Goal: Information Seeking & Learning: Check status

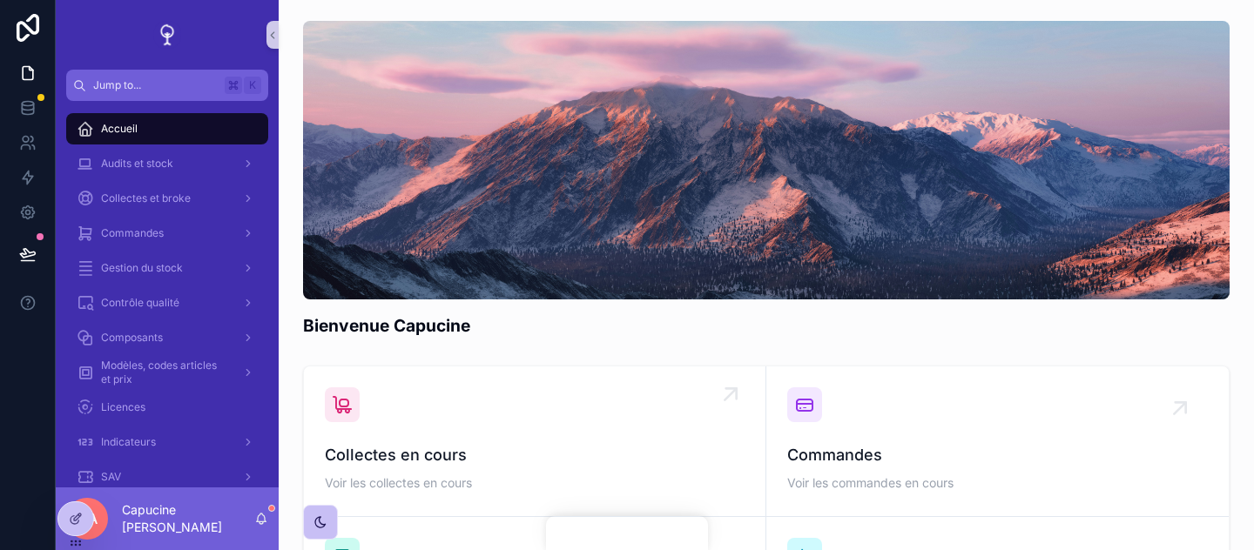
scroll to position [354, 0]
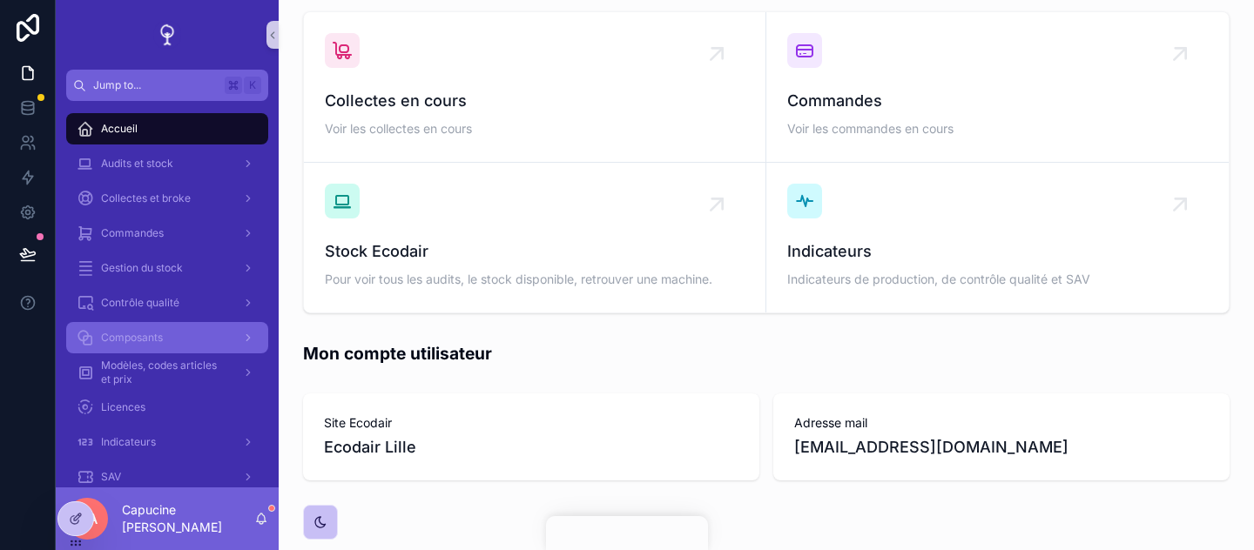
click at [196, 330] on div "Composants" at bounding box center [167, 338] width 181 height 28
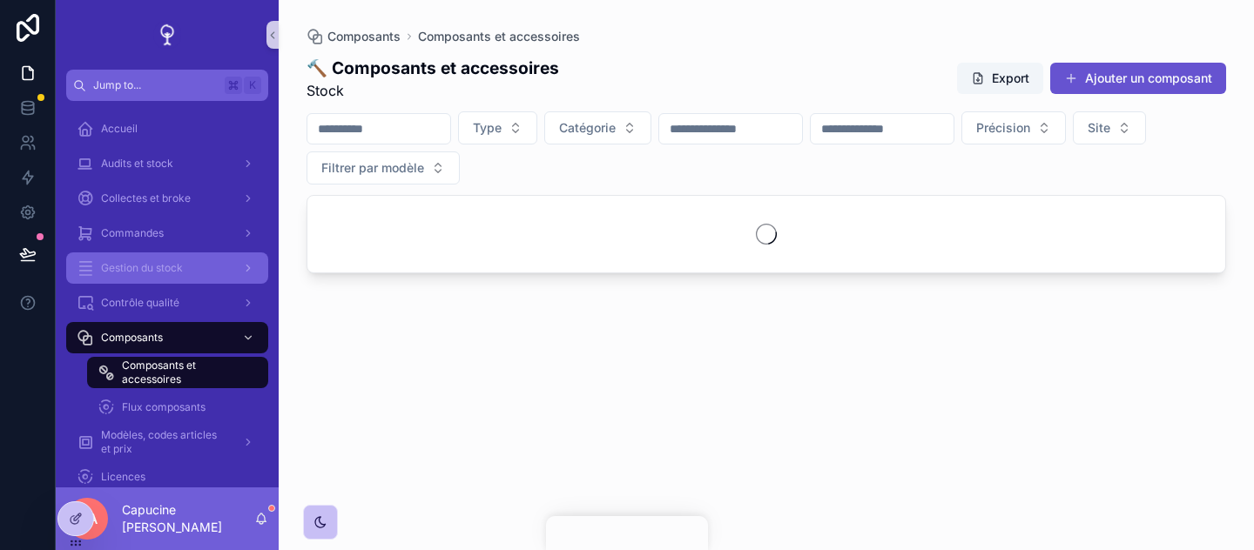
click at [198, 279] on div "Gestion du stock" at bounding box center [167, 268] width 181 height 28
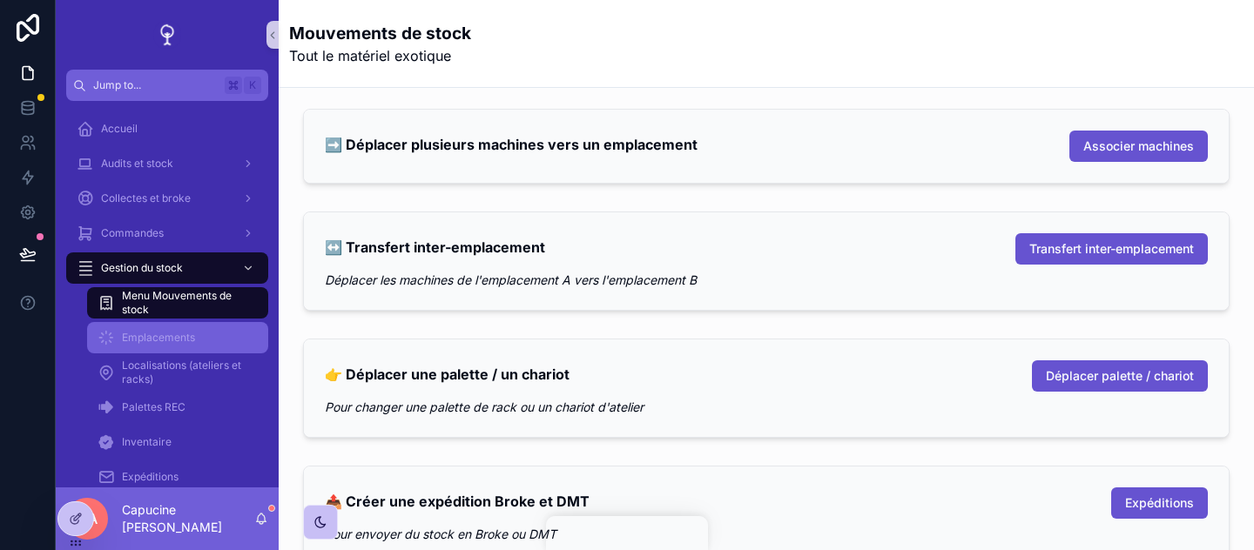
click at [206, 326] on div "Emplacements" at bounding box center [178, 338] width 160 height 28
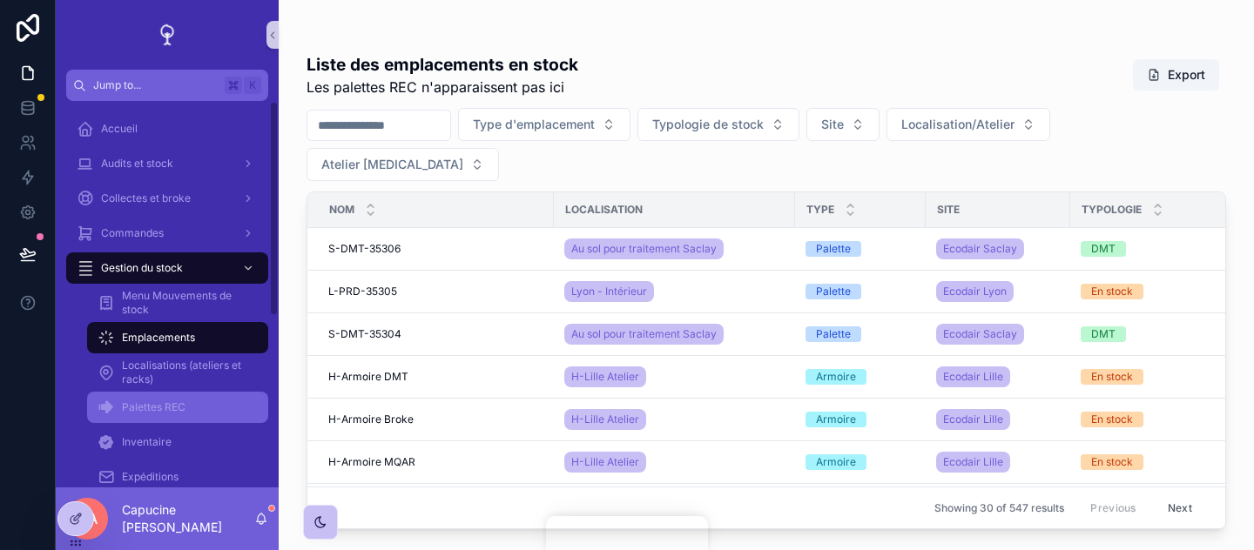
click at [214, 420] on div "Palettes REC" at bounding box center [178, 408] width 160 height 28
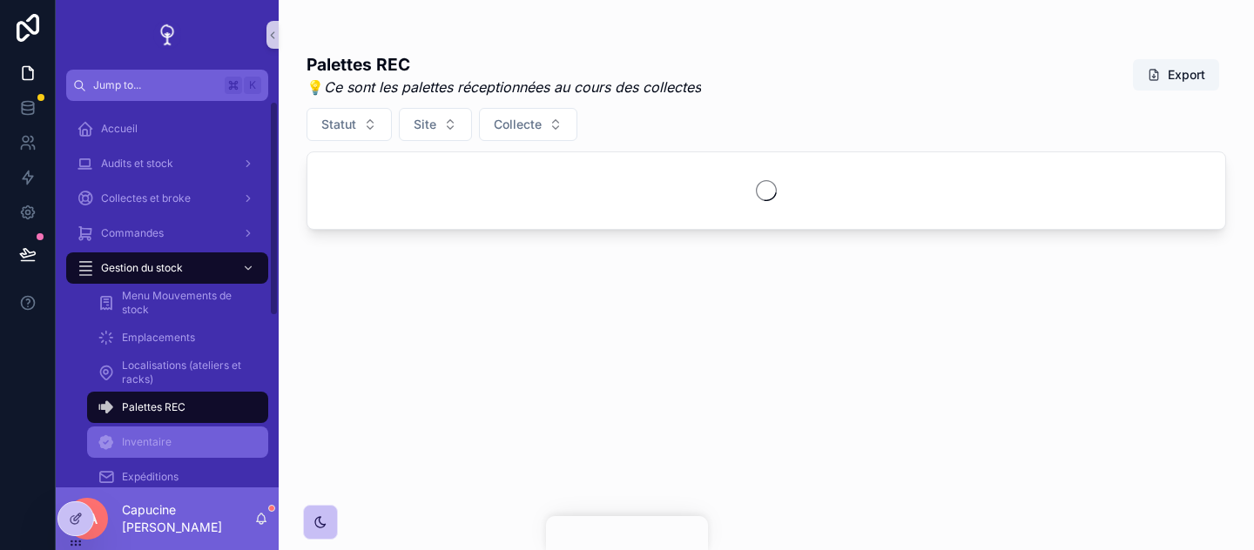
click at [213, 451] on div "Inventaire" at bounding box center [178, 442] width 160 height 28
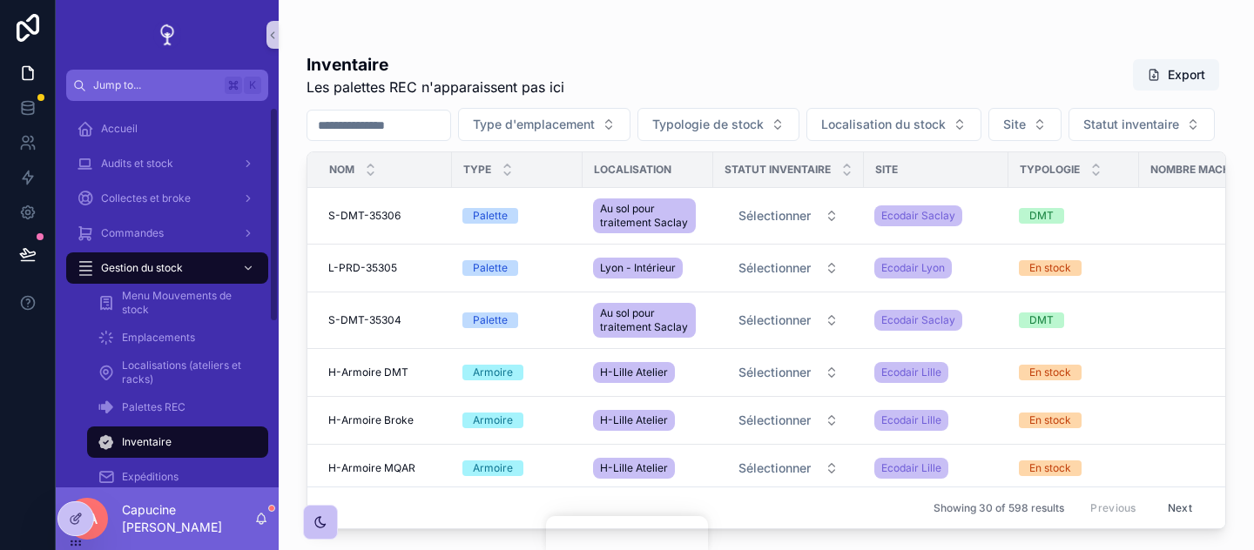
scroll to position [114, 0]
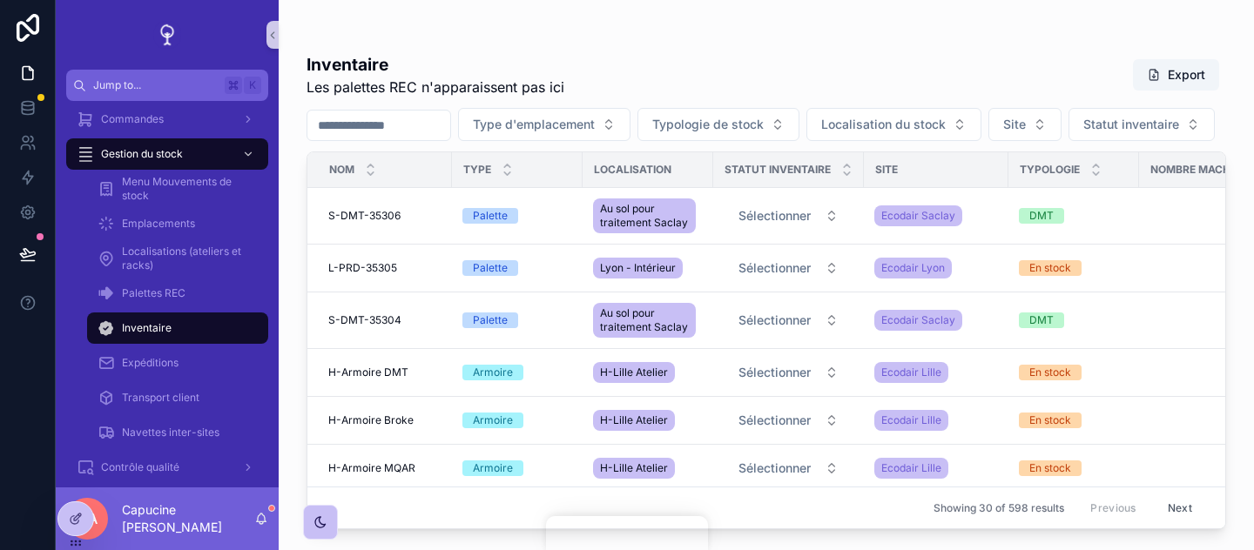
click at [387, 131] on input "scrollable content" at bounding box center [378, 125] width 143 height 24
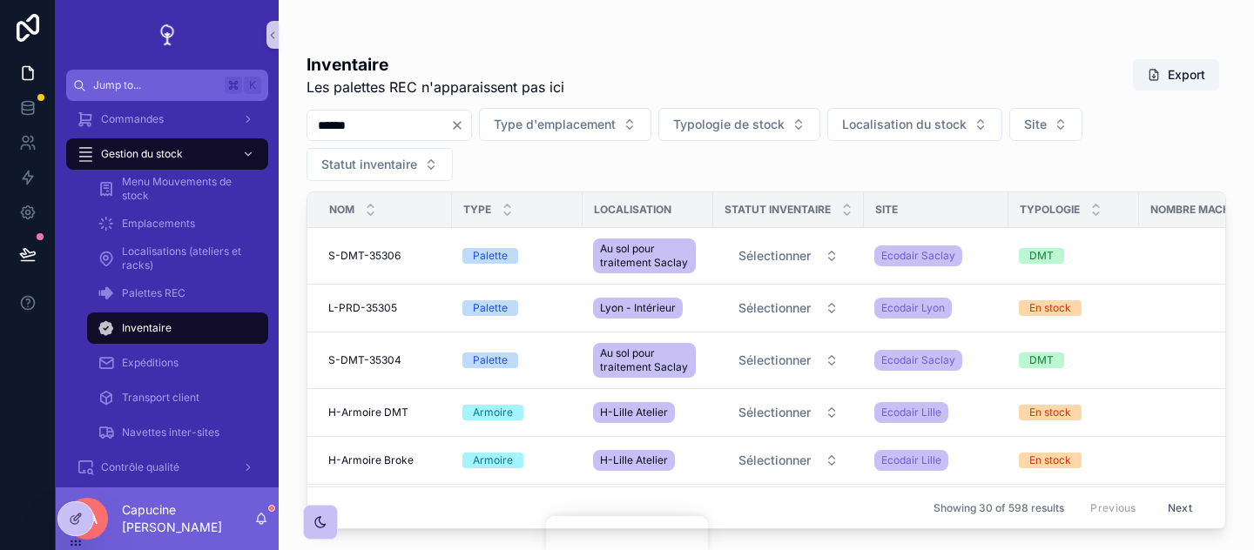
type input "******"
click at [542, 60] on h1 "Inventaire" at bounding box center [435, 64] width 258 height 24
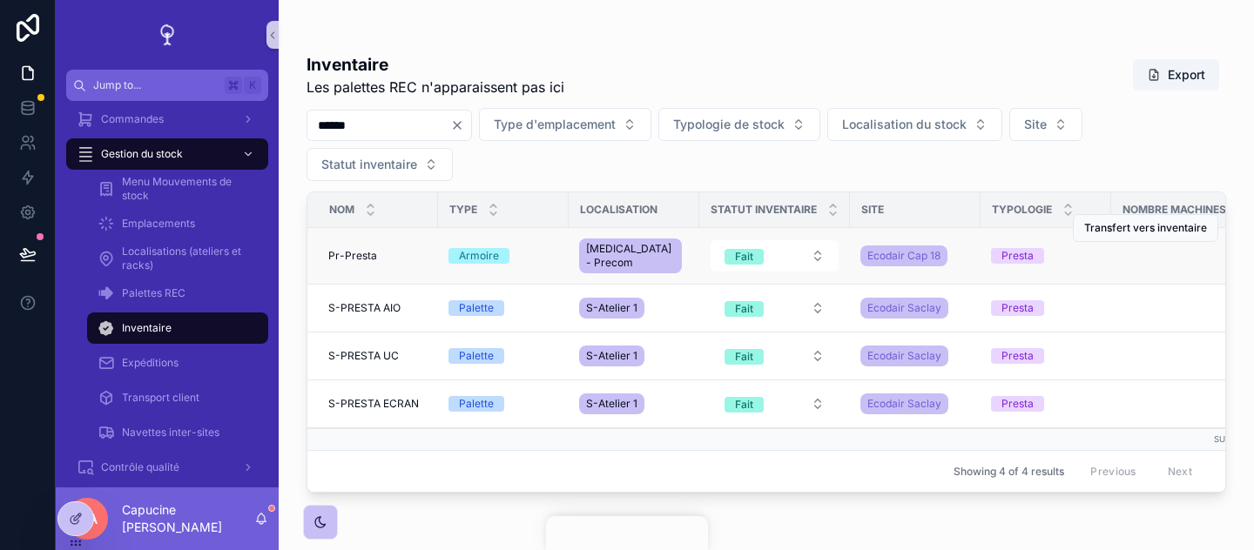
click at [343, 251] on span "Pr-Presta" at bounding box center [352, 256] width 49 height 14
click at [757, 258] on span "Fait" at bounding box center [743, 257] width 39 height 16
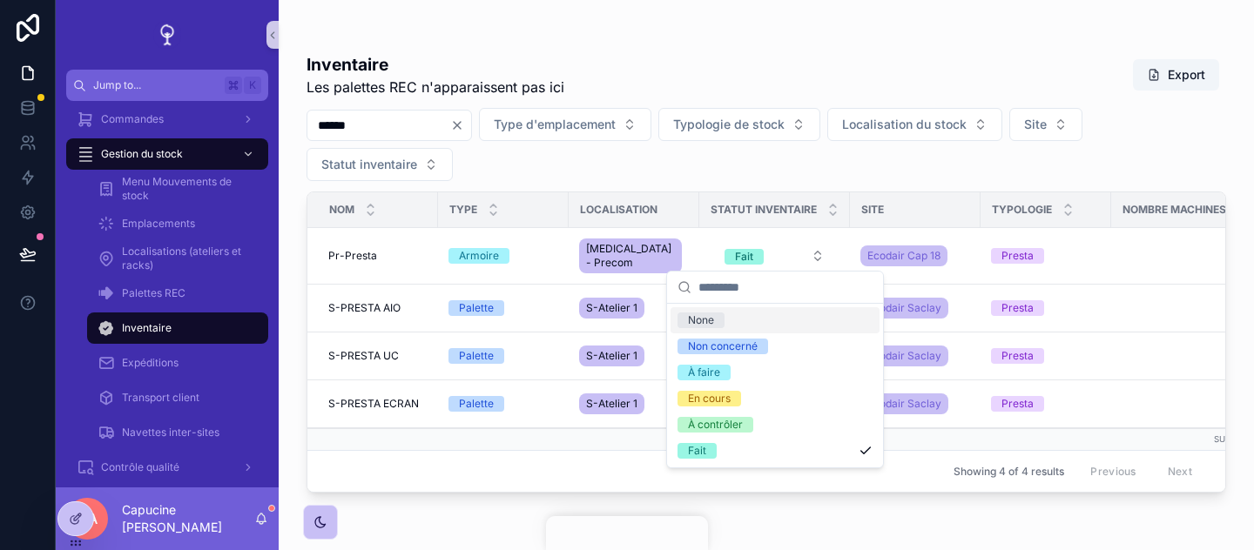
click at [791, 168] on div "****** Type d'emplacement Typologie de stock Localisation du stock Site Statut …" at bounding box center [765, 144] width 919 height 73
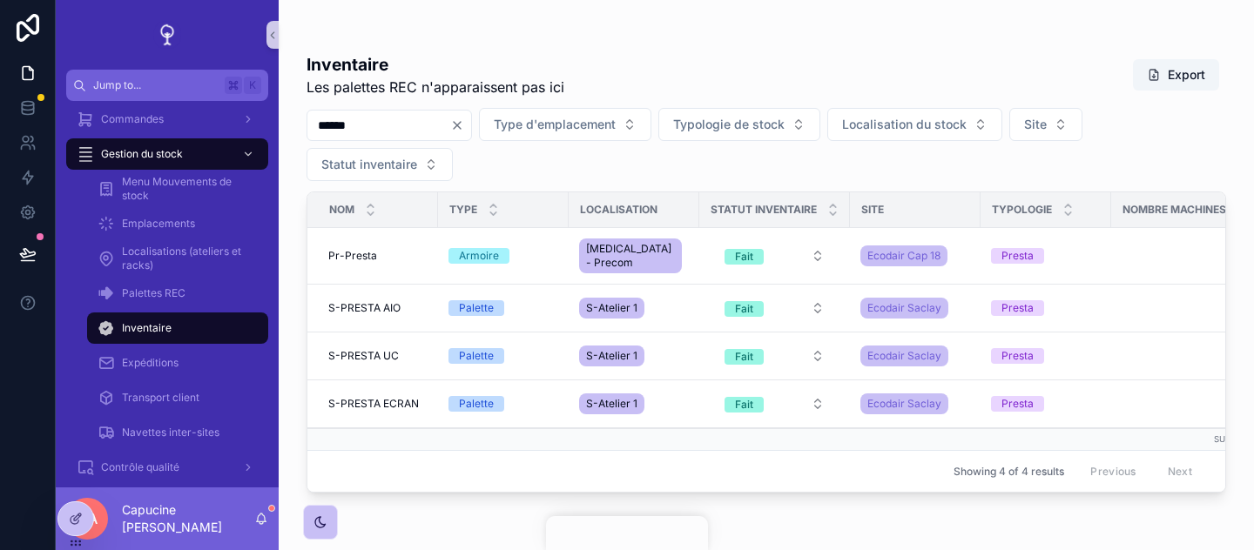
click at [719, 161] on div "****** Type d'emplacement Typologie de stock Localisation du stock Site Statut …" at bounding box center [765, 144] width 919 height 73
click at [642, 168] on div "****** Type d'emplacement Typologie de stock Localisation du stock Site Statut …" at bounding box center [765, 144] width 919 height 73
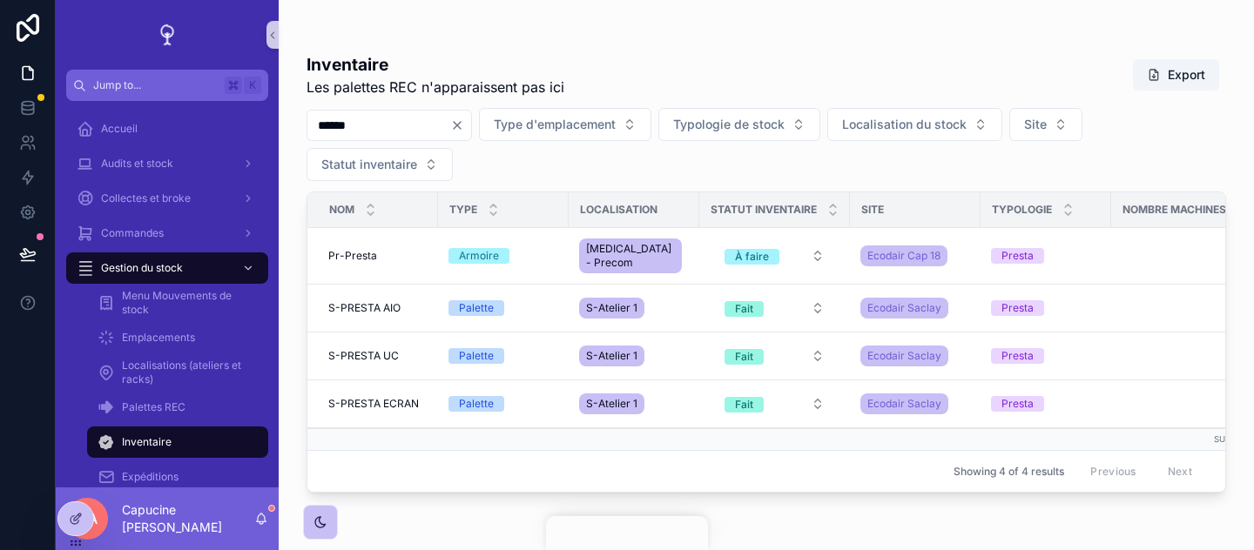
scroll to position [0, 387]
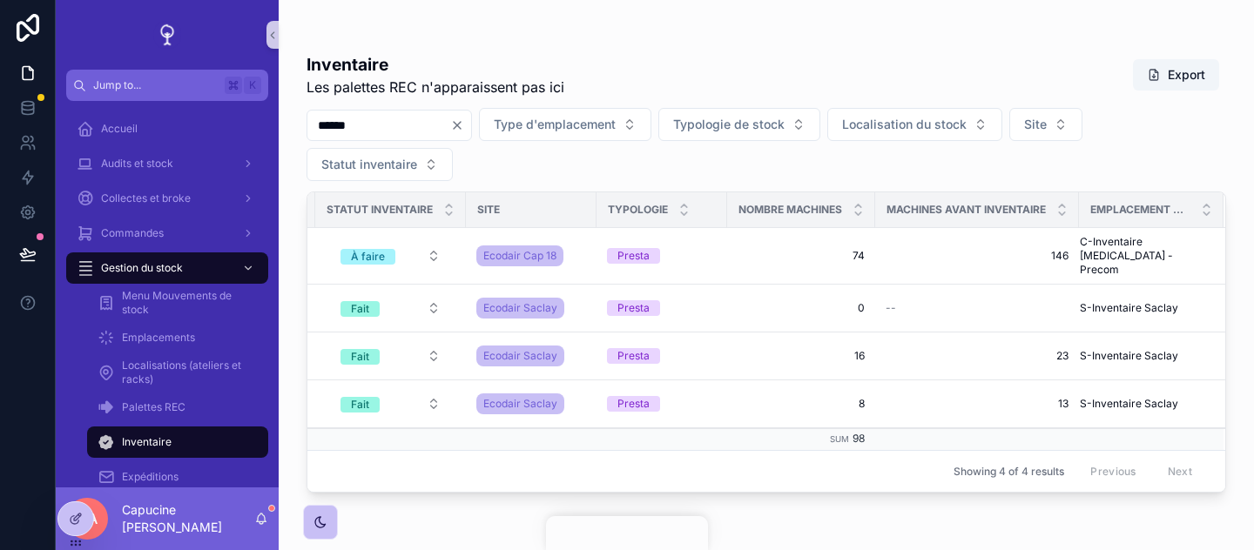
click at [973, 159] on div "****** Type d'emplacement Typologie de stock Localisation du stock Site Statut …" at bounding box center [765, 144] width 919 height 73
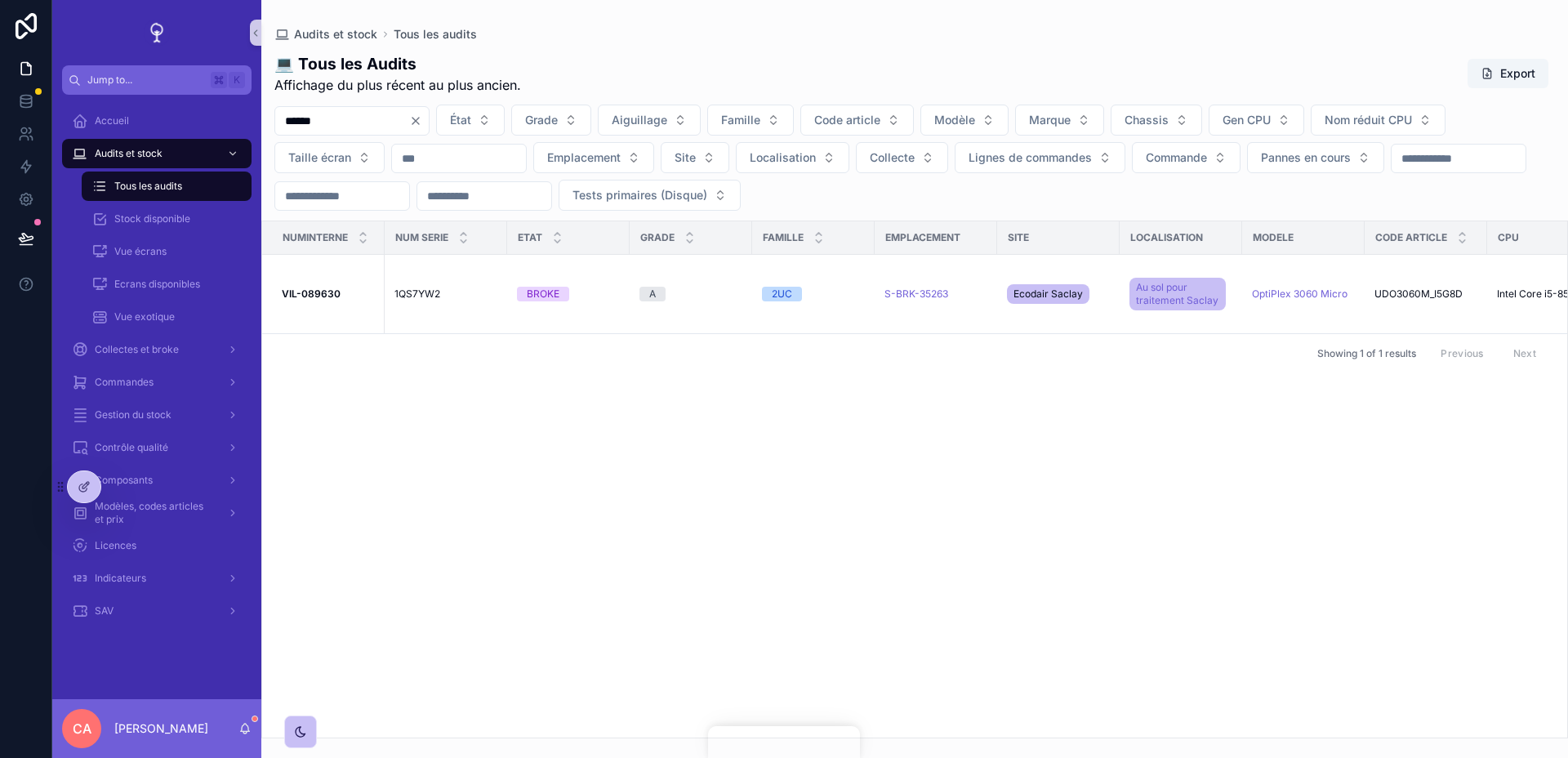
click at [873, 470] on div "Numinterne Num serie Etat Grade Famille Emplacement Site Localisation Modele Co…" at bounding box center [913, 479] width 1304 height 516
click at [326, 294] on strong "VIL-089630" at bounding box center [310, 293] width 59 height 12
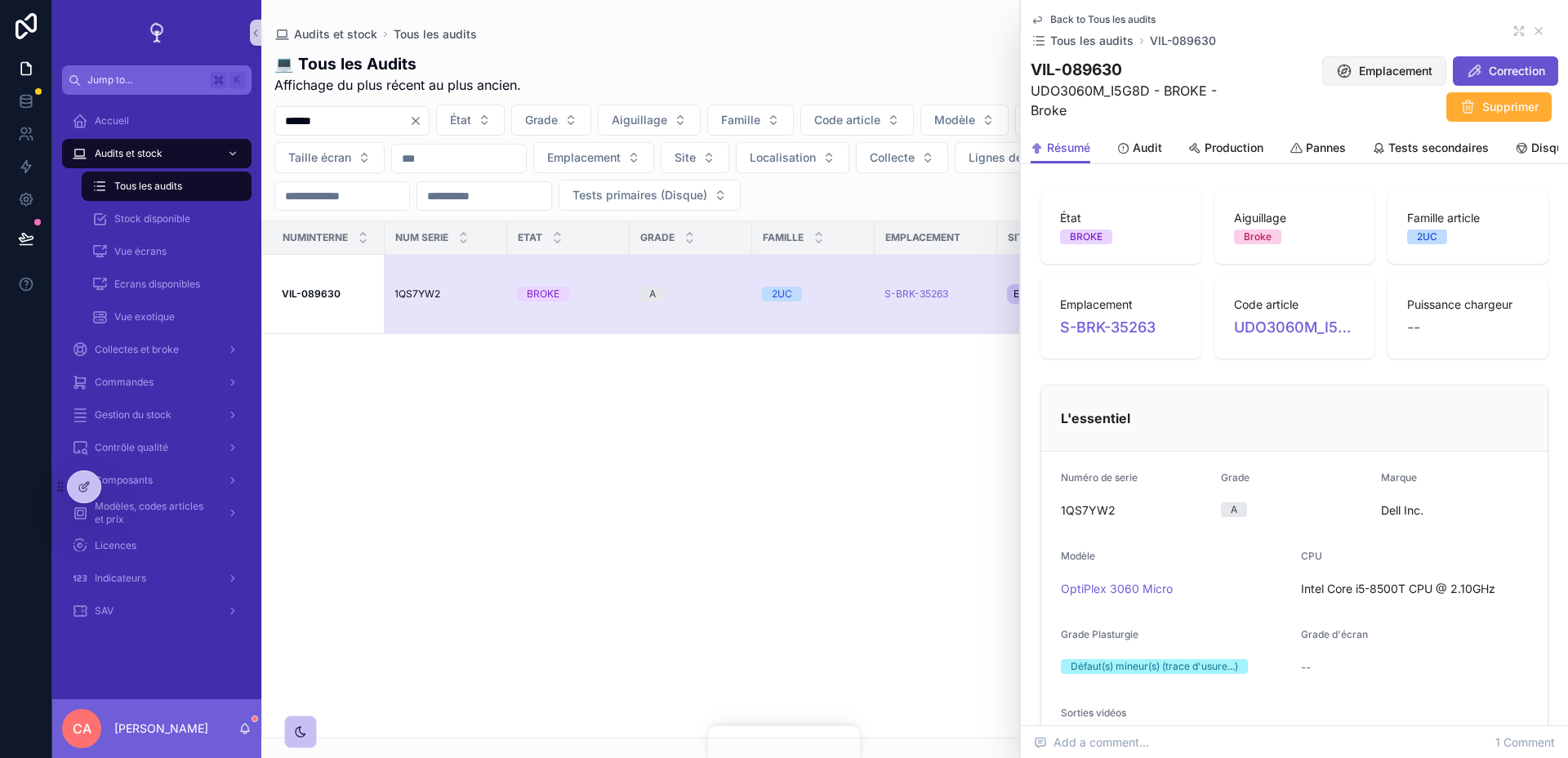
click at [1378, 72] on span "Emplacement" at bounding box center [1395, 70] width 73 height 16
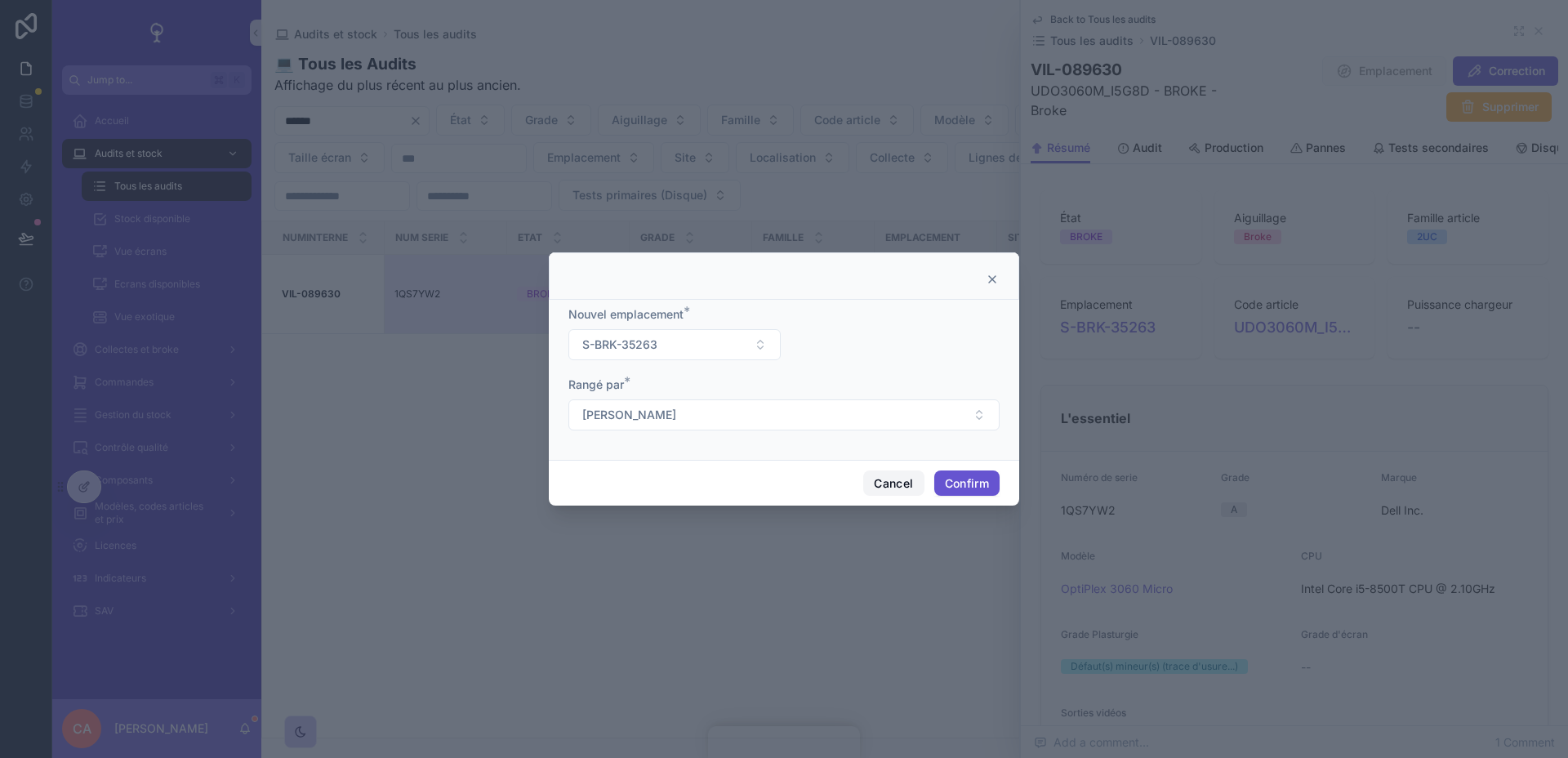
click at [894, 484] on button "Cancel" at bounding box center [893, 484] width 60 height 26
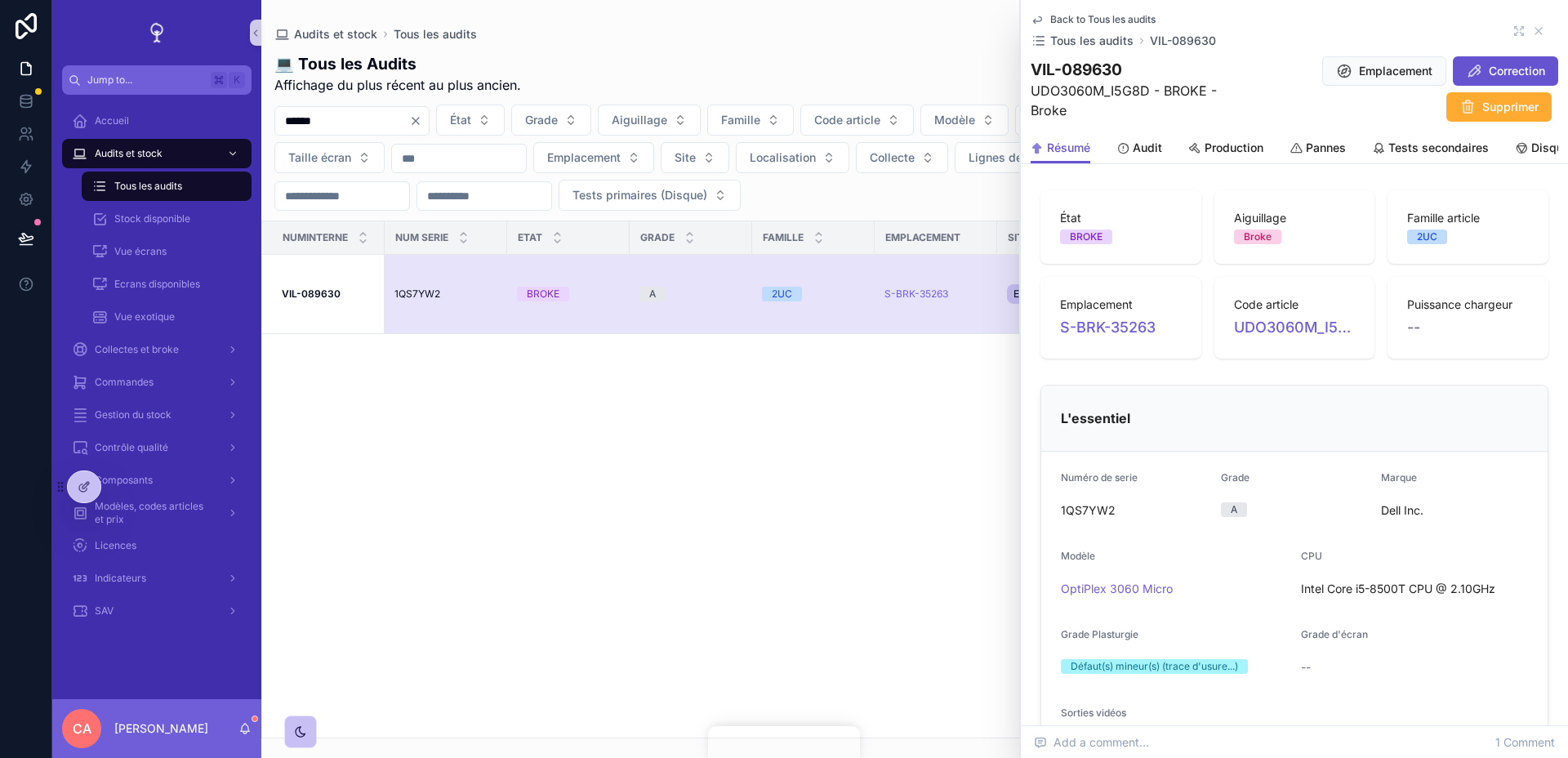
click at [908, 508] on div "Numinterne Num serie Etat Grade Famille Emplacement Site Localisation Modele Co…" at bounding box center [913, 479] width 1304 height 516
click at [1539, 35] on icon "scrollable content" at bounding box center [1538, 31] width 13 height 13
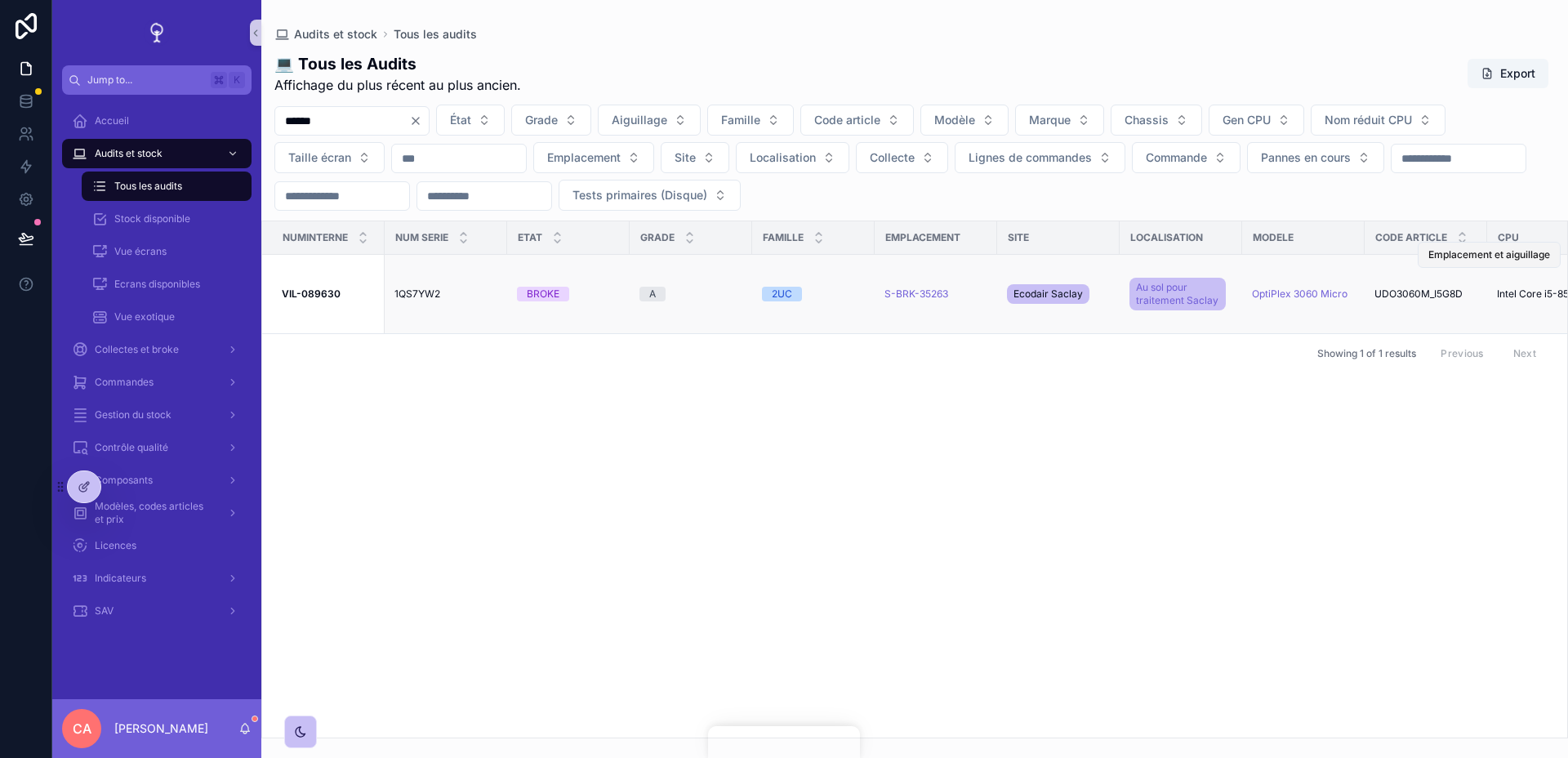
click at [1470, 256] on span "Emplacement et aiguillage" at bounding box center [1489, 255] width 122 height 13
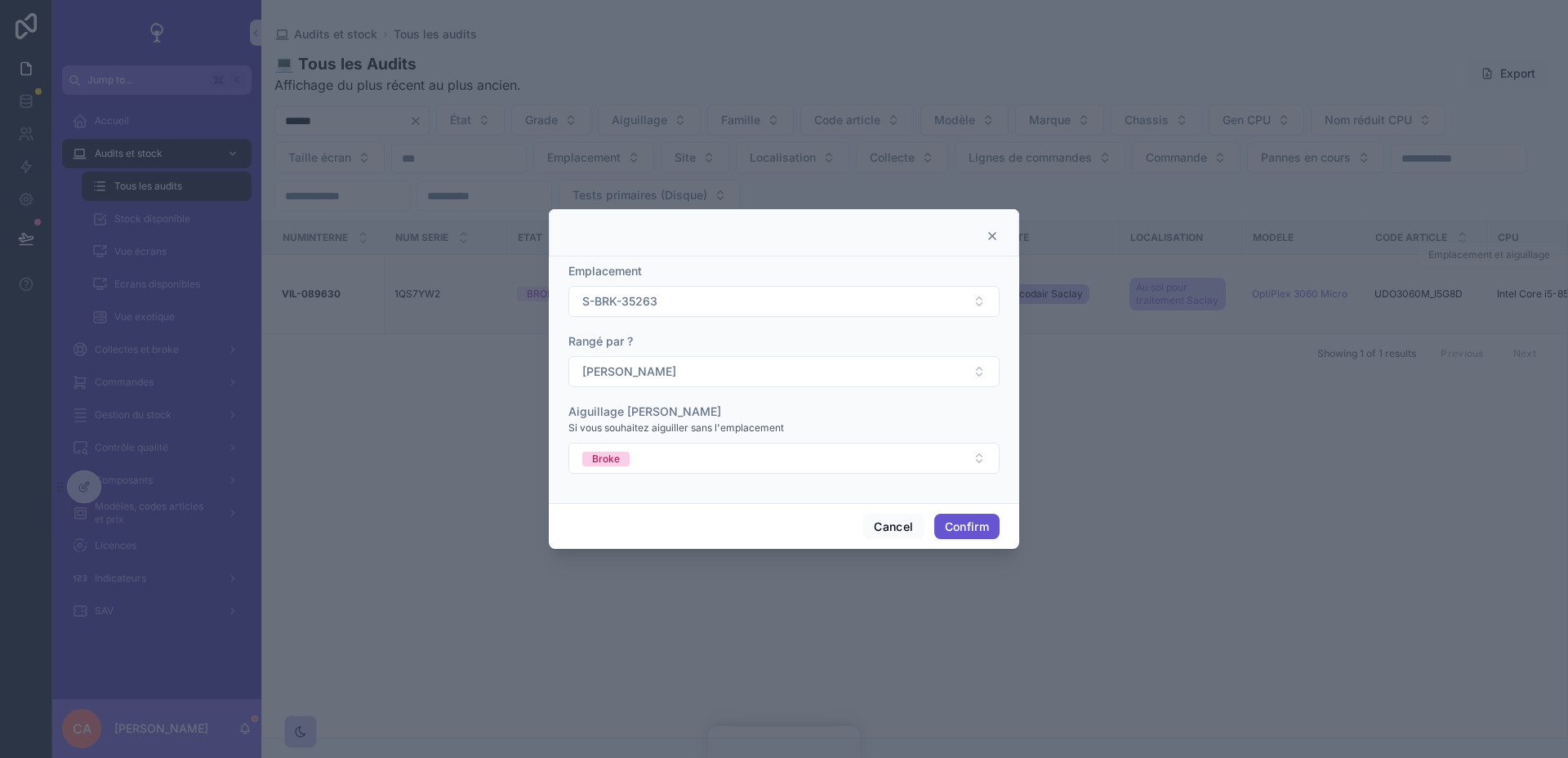
click at [857, 340] on div "Rangé par ?" at bounding box center [784, 341] width 431 height 16
click at [875, 275] on div "Emplacement" at bounding box center [784, 270] width 431 height 16
click at [742, 300] on button "S-BRK-35263" at bounding box center [784, 301] width 431 height 31
type input "*****"
click at [887, 522] on button "Cancel" at bounding box center [893, 527] width 60 height 26
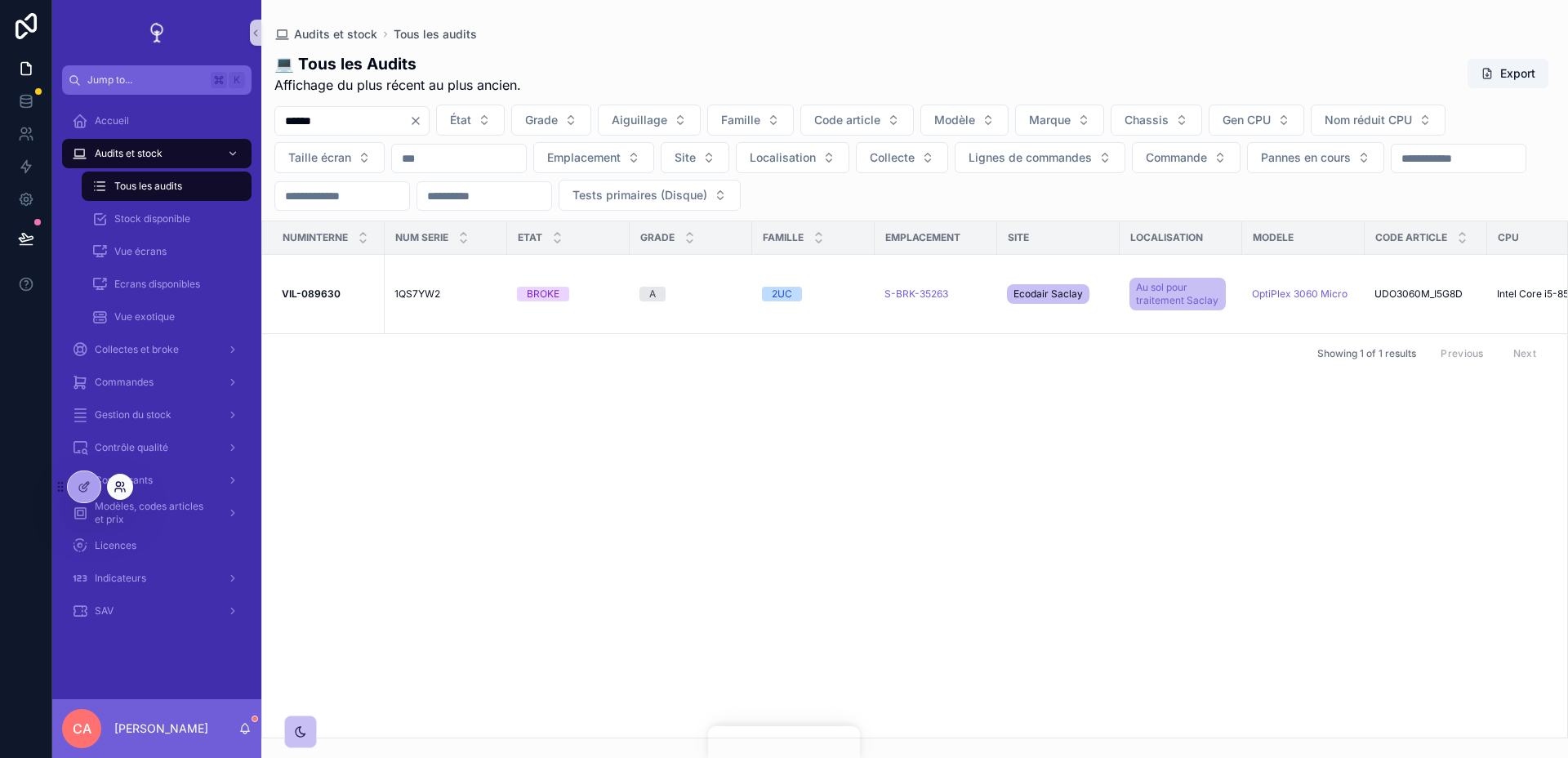
click at [123, 490] on icon at bounding box center [120, 487] width 13 height 13
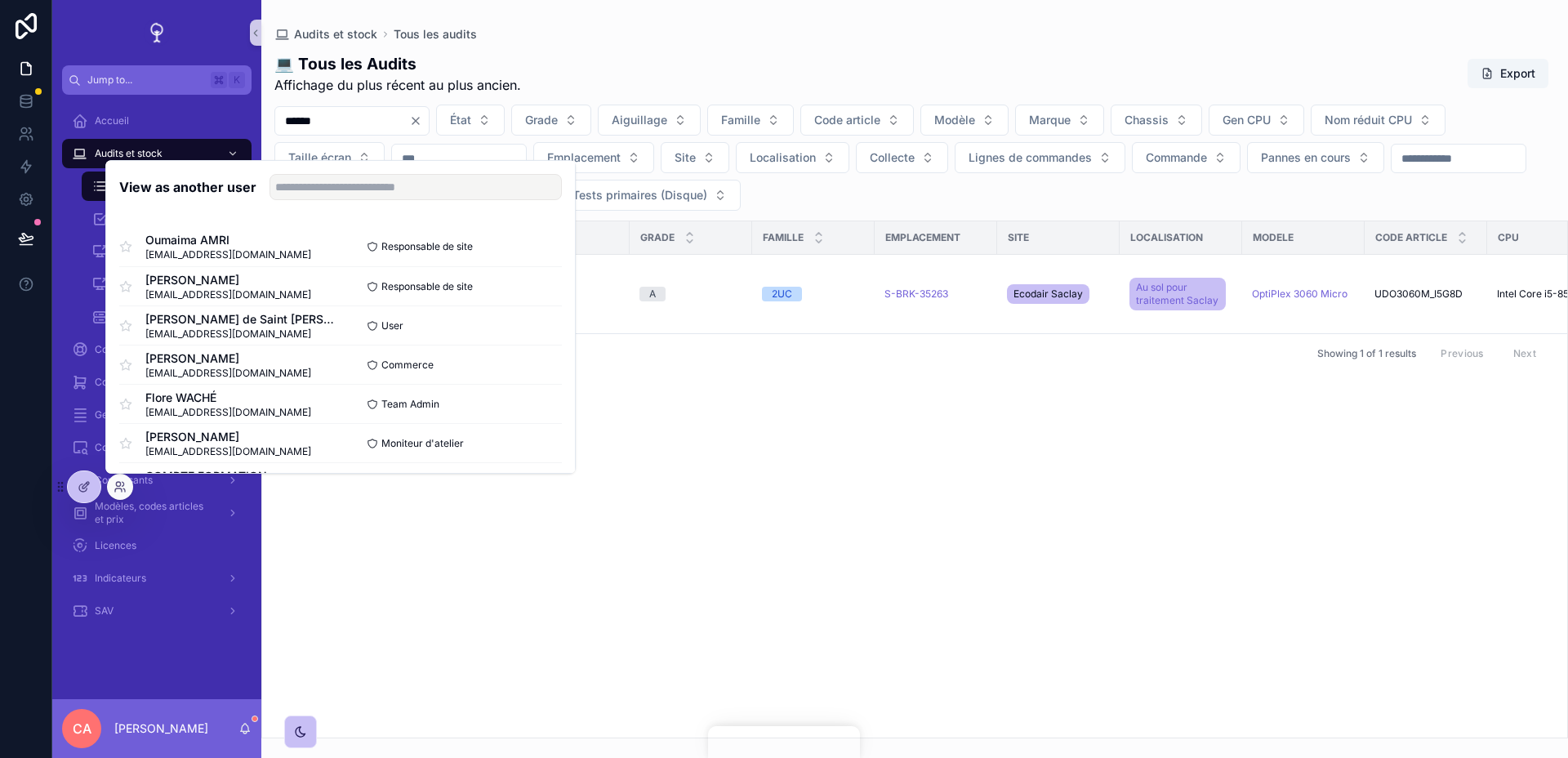
click at [451, 498] on div "Numinterne Num serie Etat Grade Famille Emplacement Site Localisation Modele Co…" at bounding box center [913, 479] width 1304 height 516
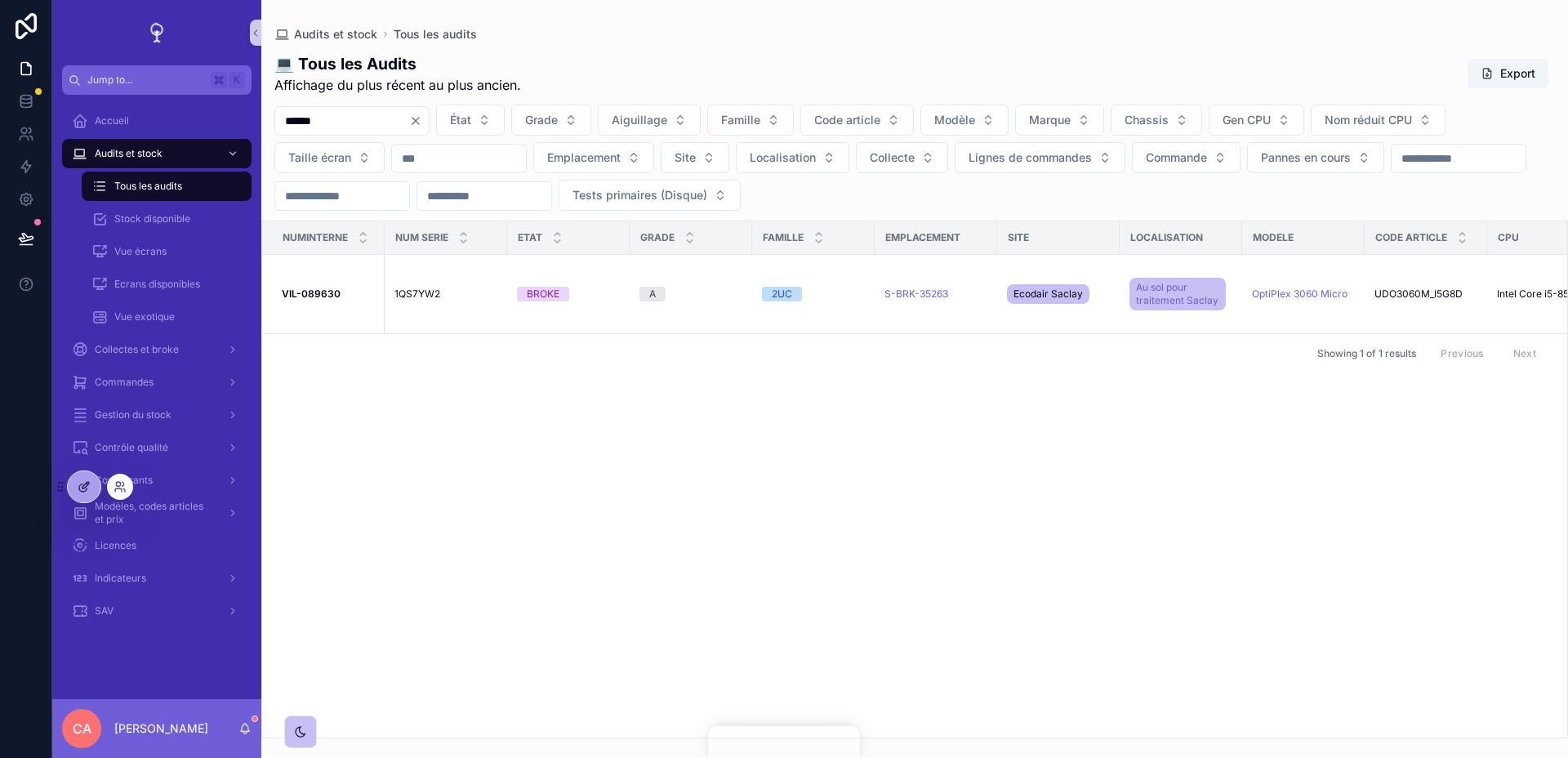
click at [84, 476] on div at bounding box center [83, 486] width 33 height 31
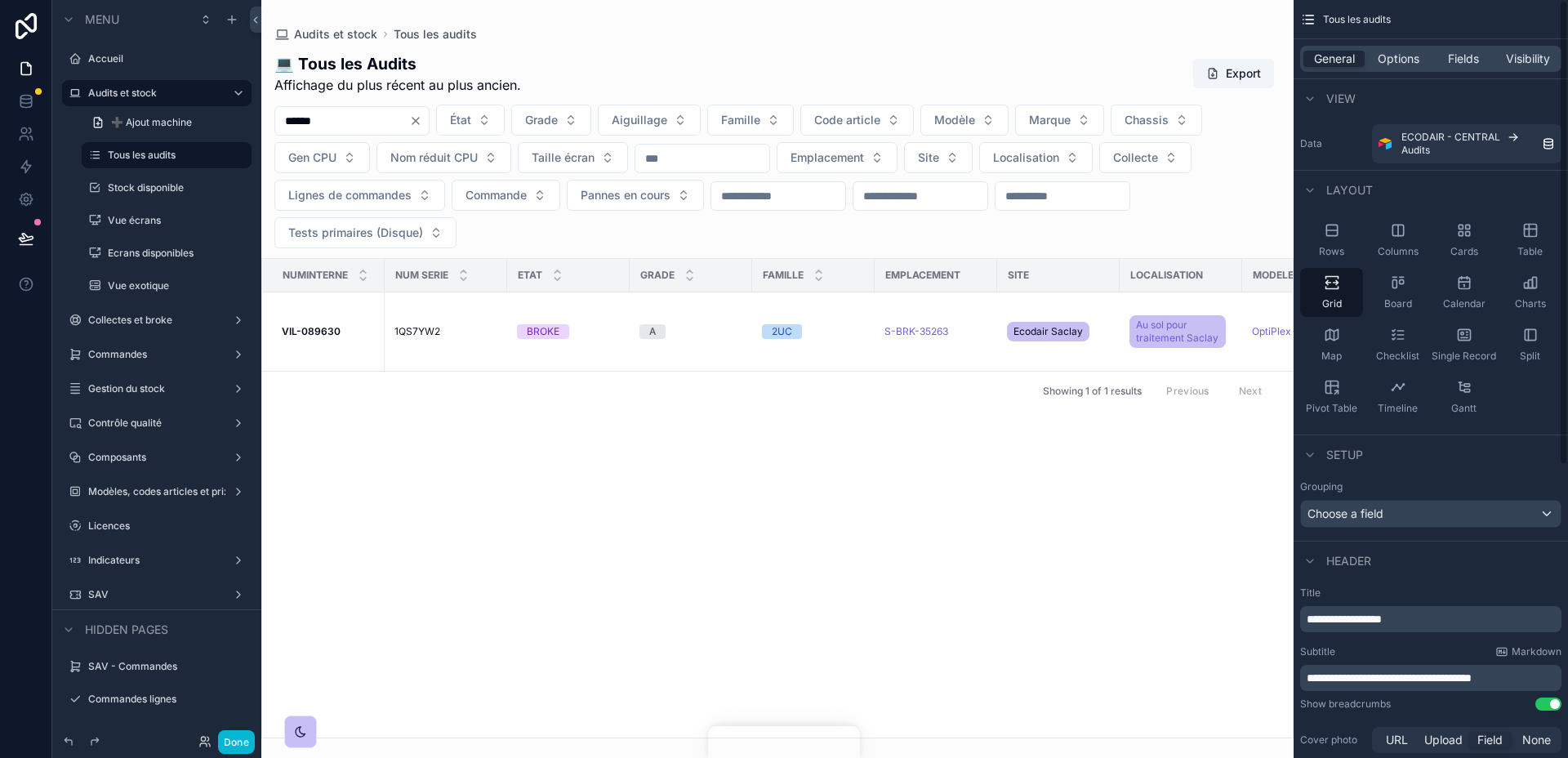
click at [1396, 68] on div "General Options Fields Visibility" at bounding box center [1430, 59] width 262 height 26
click at [1396, 62] on span "Options" at bounding box center [1398, 58] width 41 height 16
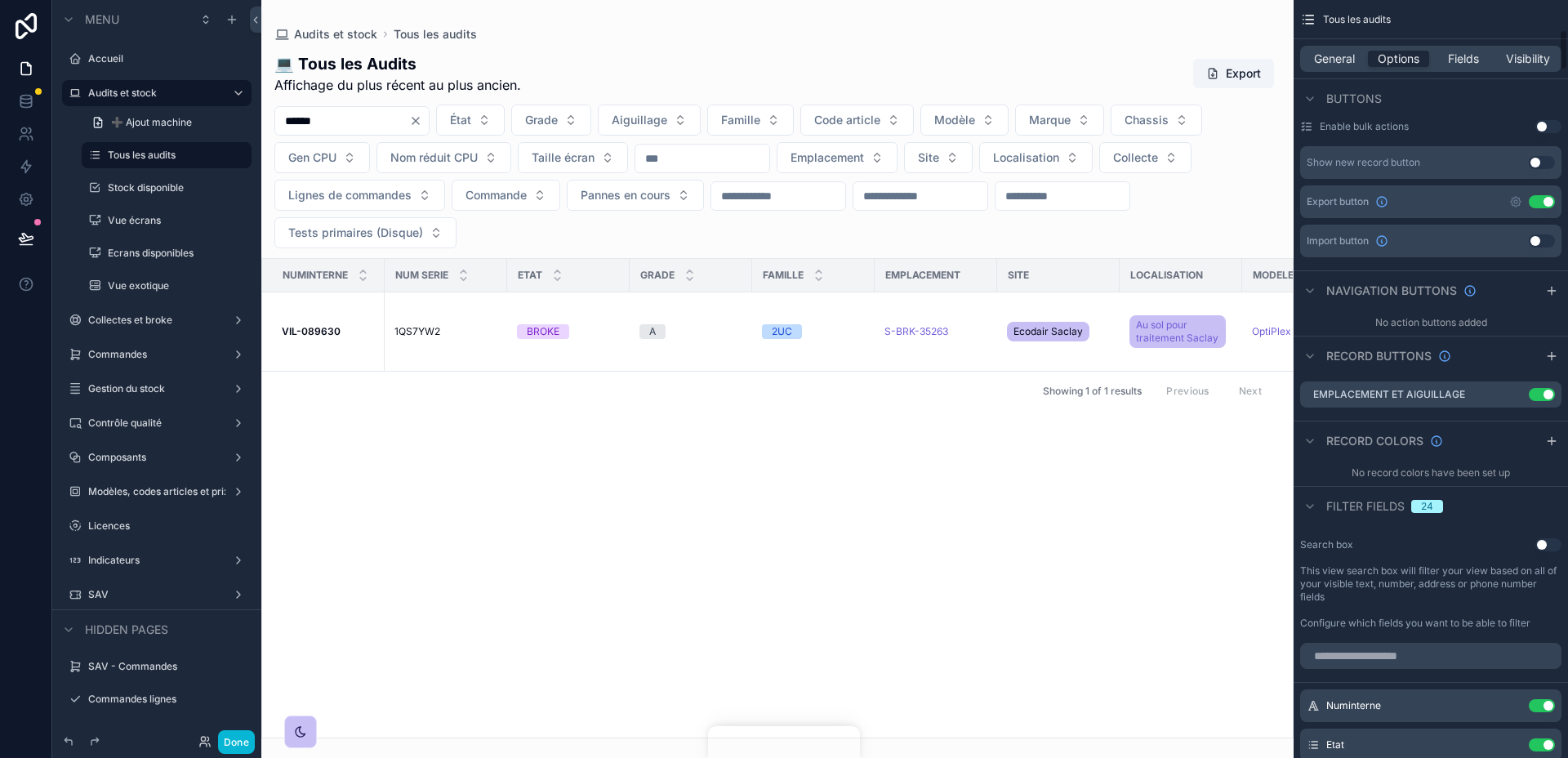
scroll to position [566, 0]
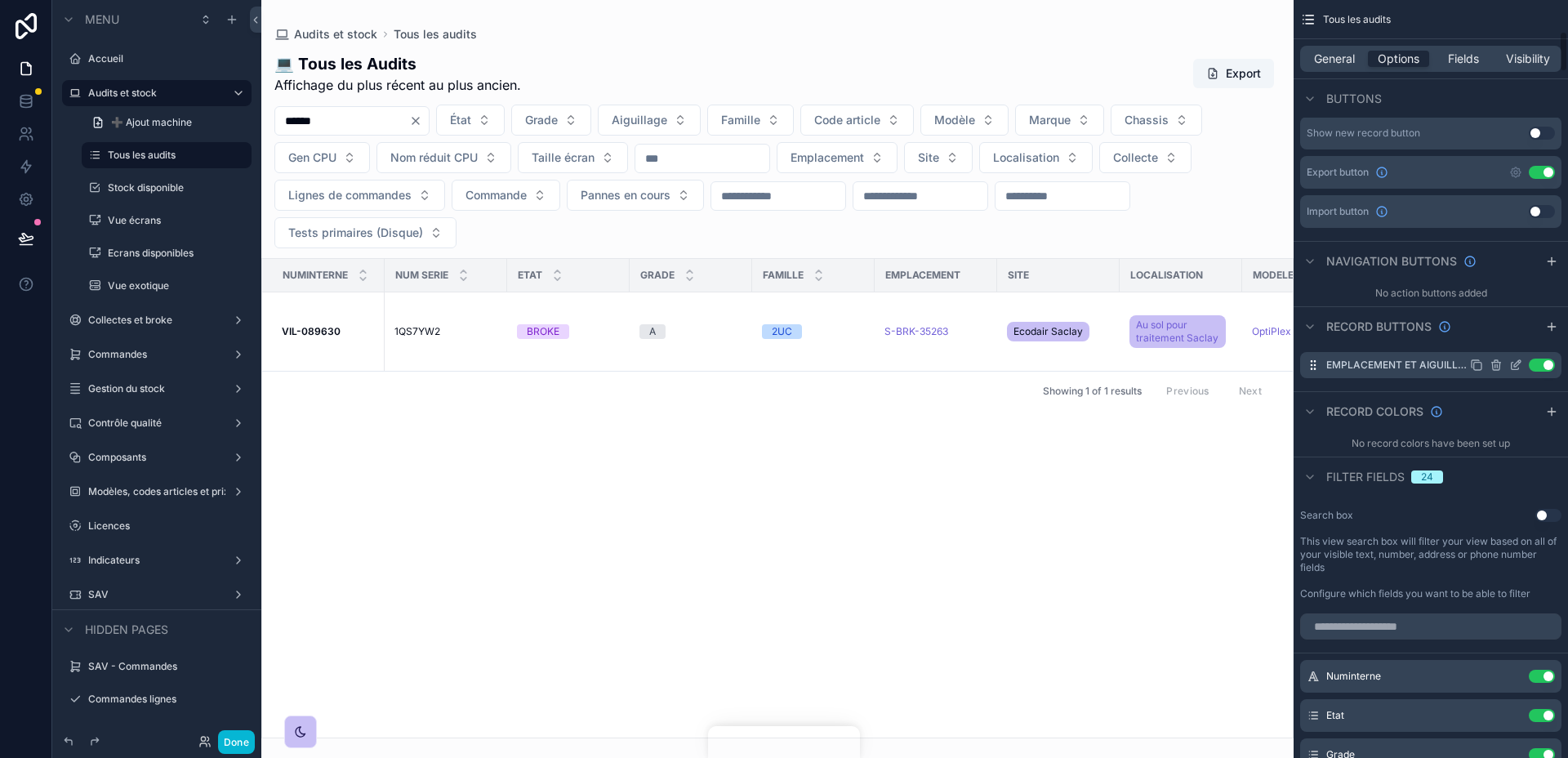
click at [1512, 369] on icon "scrollable content" at bounding box center [1515, 365] width 13 height 13
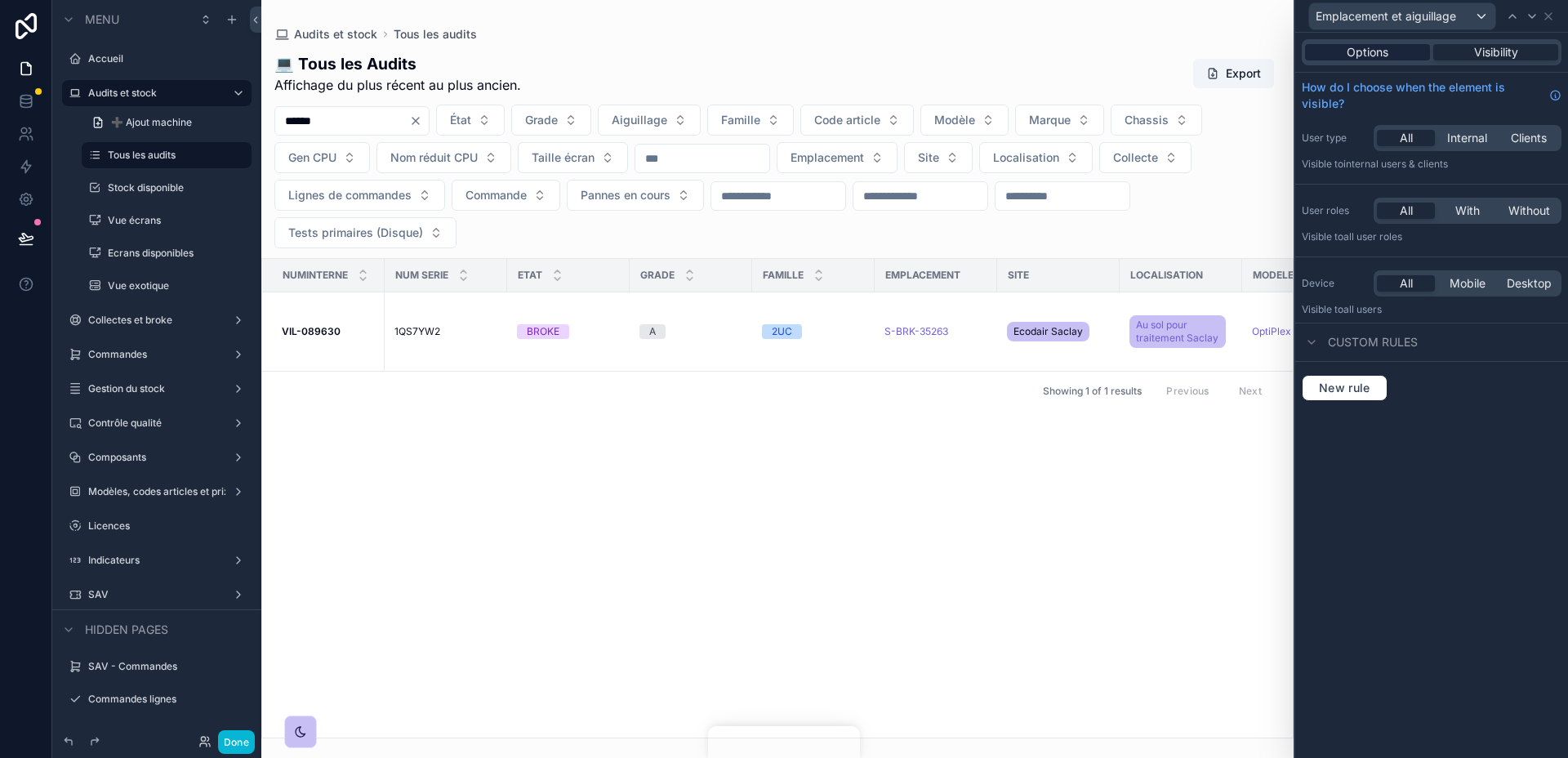
click at [1392, 53] on div "Options" at bounding box center [1366, 52] width 125 height 16
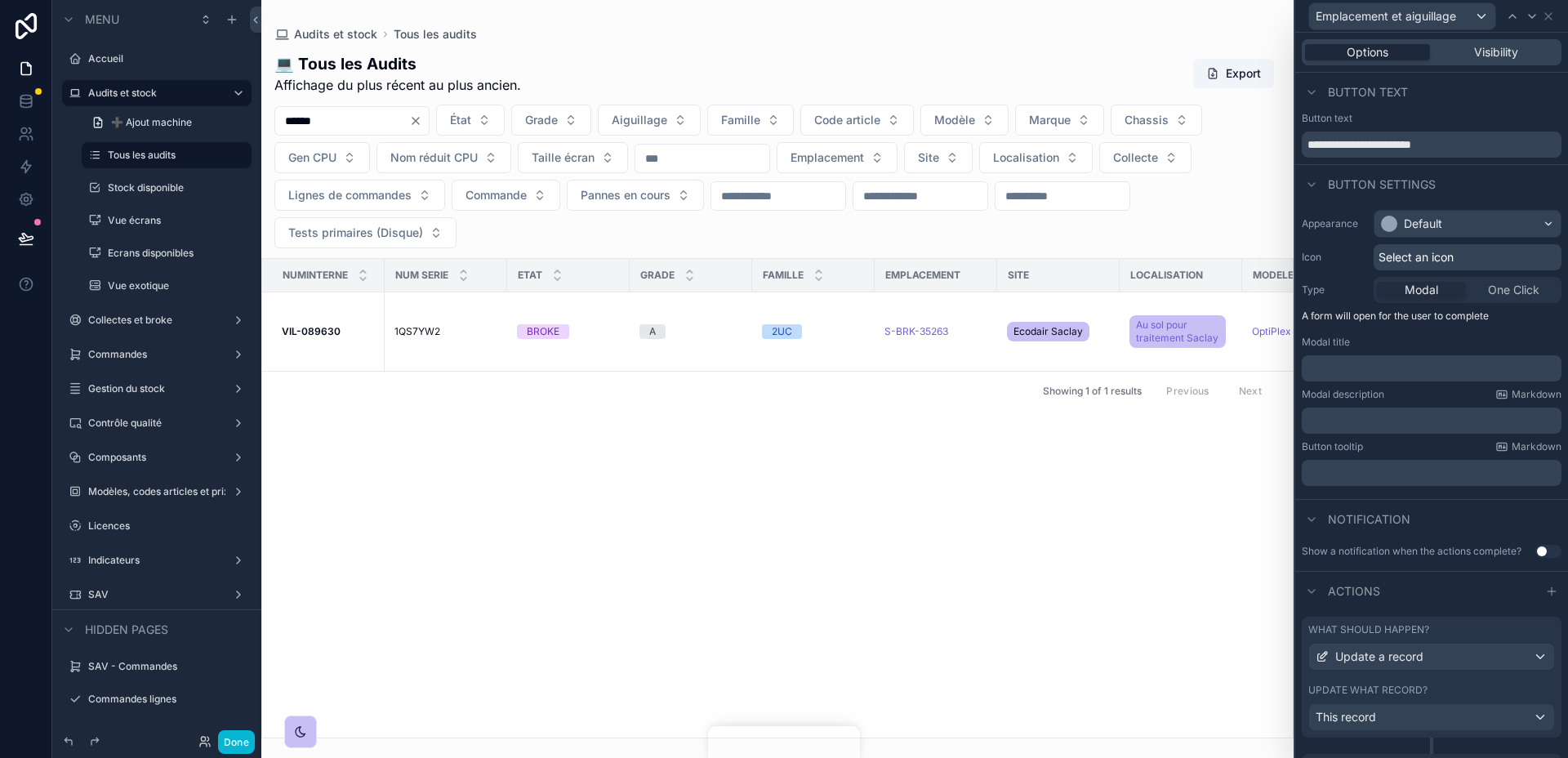
scroll to position [166, 0]
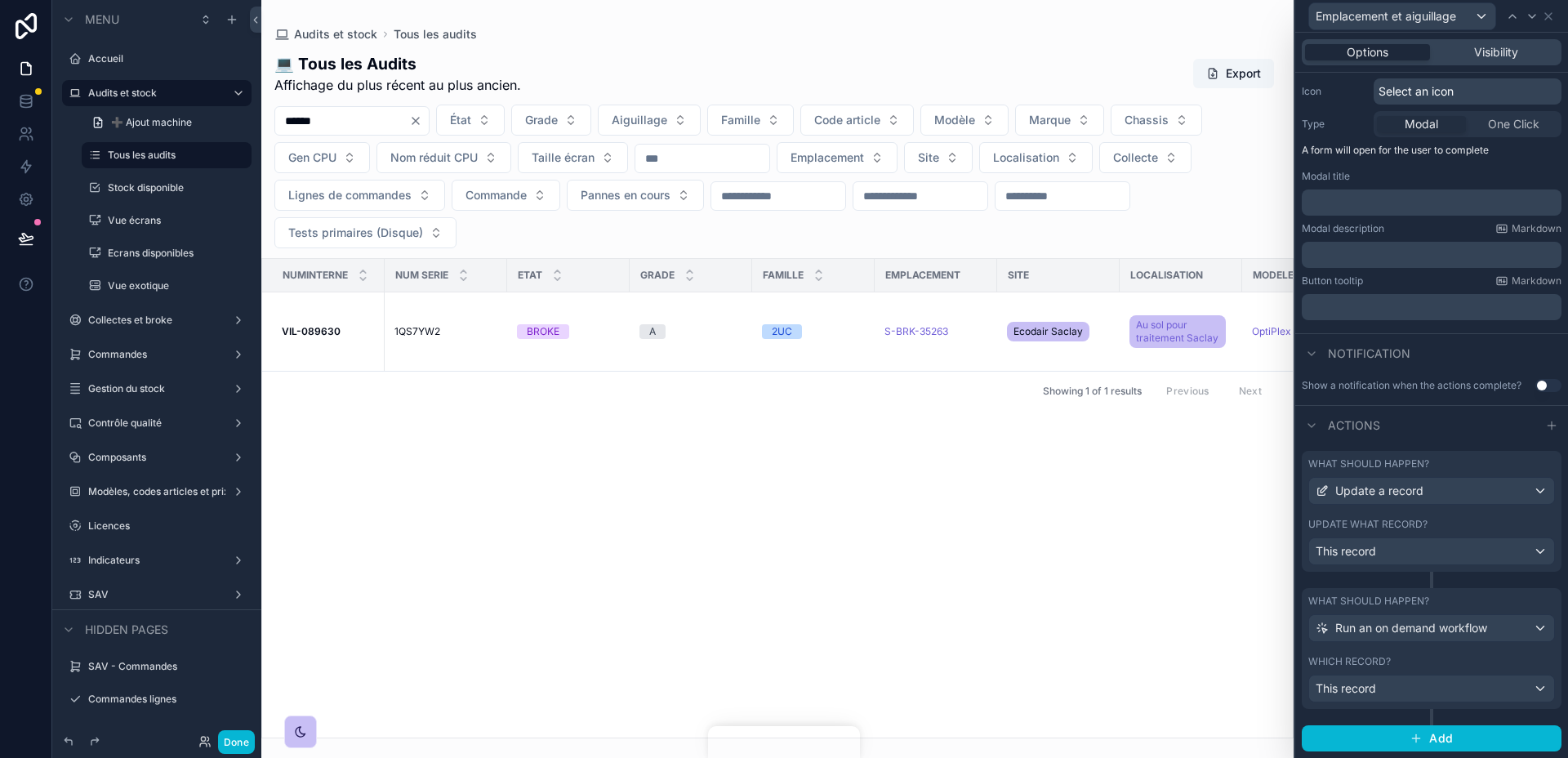
click at [1441, 466] on div "What should happen?" at bounding box center [1431, 464] width 247 height 13
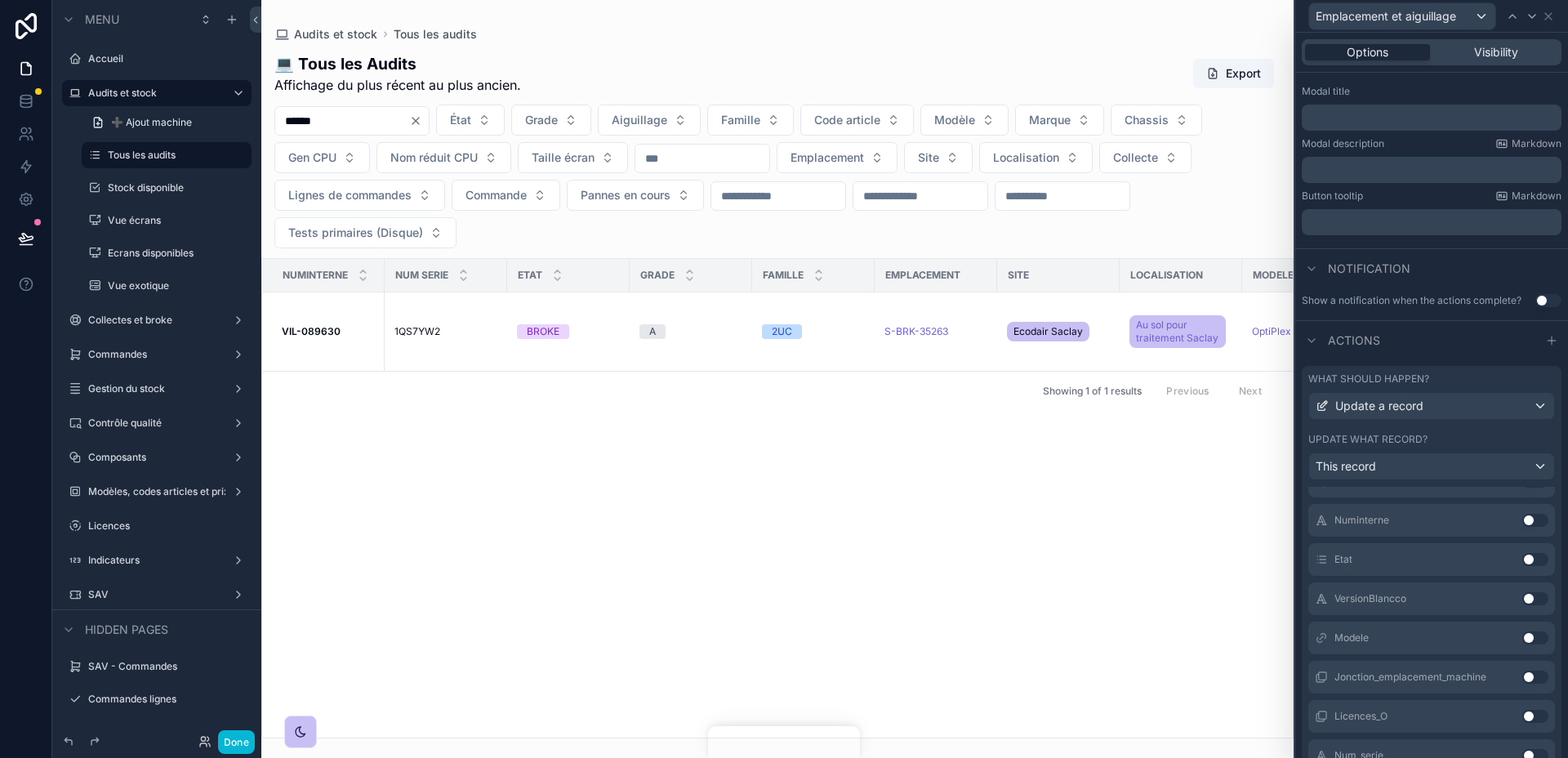
scroll to position [0, 0]
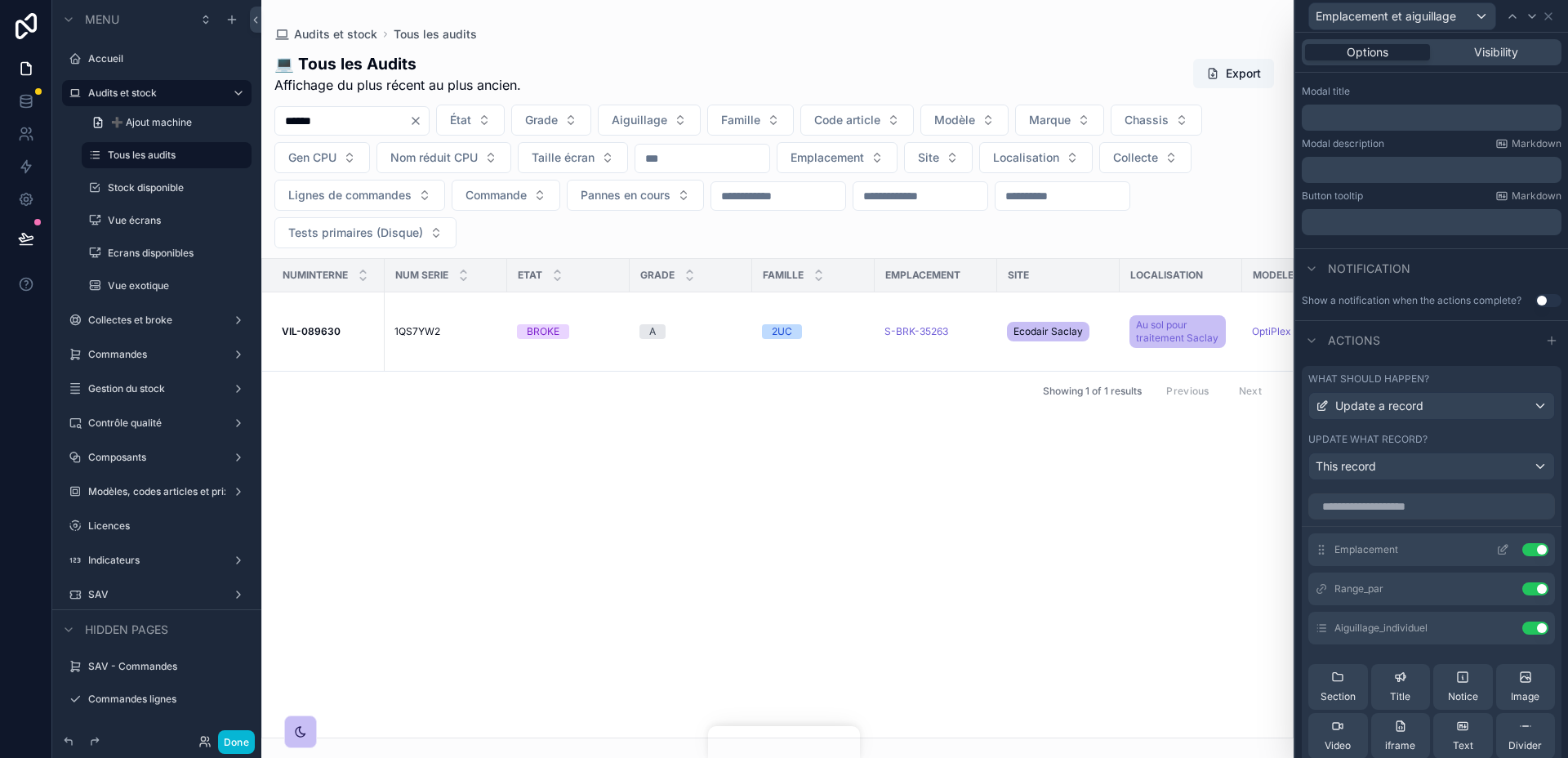
click at [1500, 547] on icon at bounding box center [1502, 550] width 13 height 13
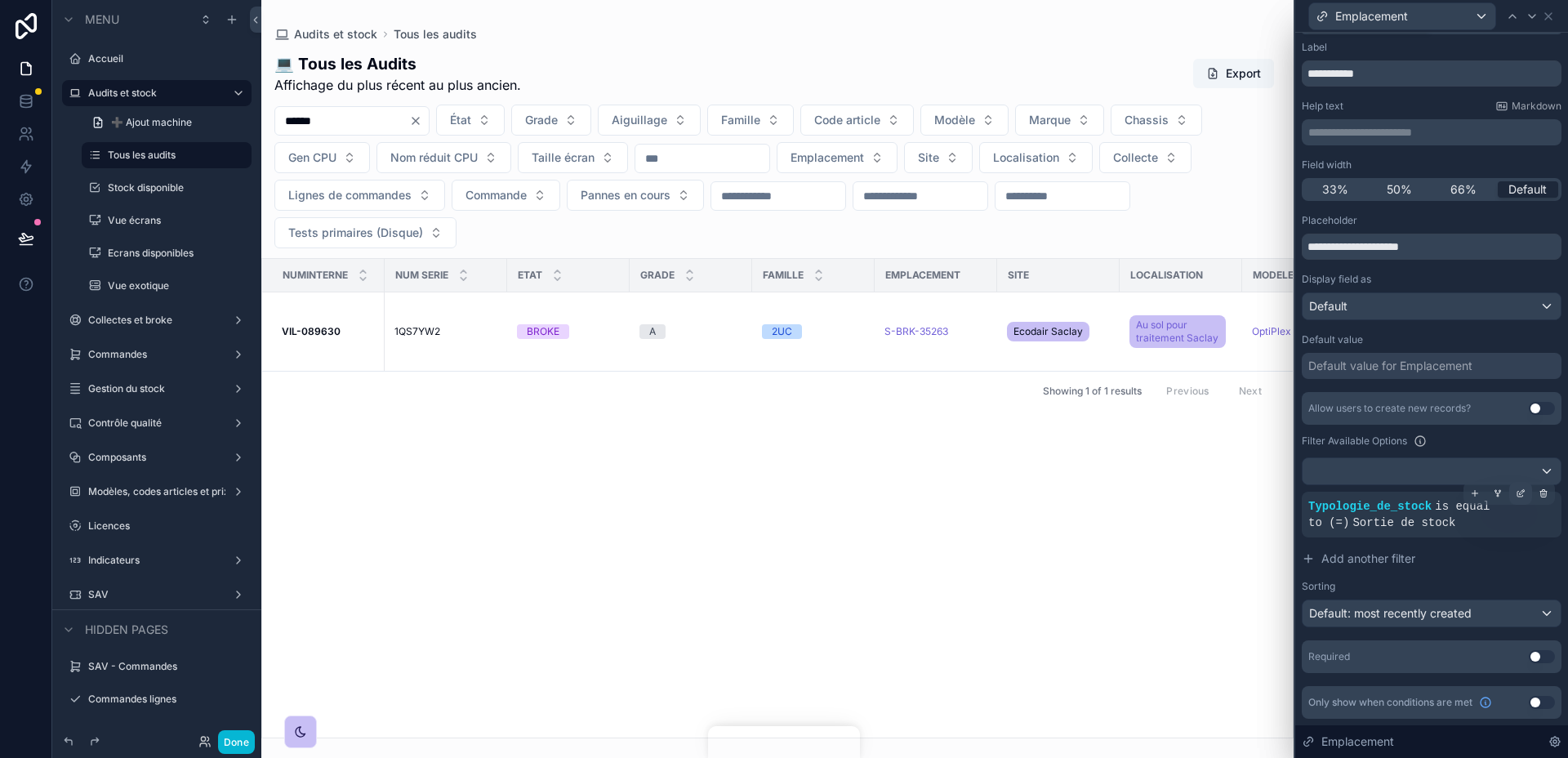
click at [1515, 493] on icon at bounding box center [1520, 493] width 9 height 9
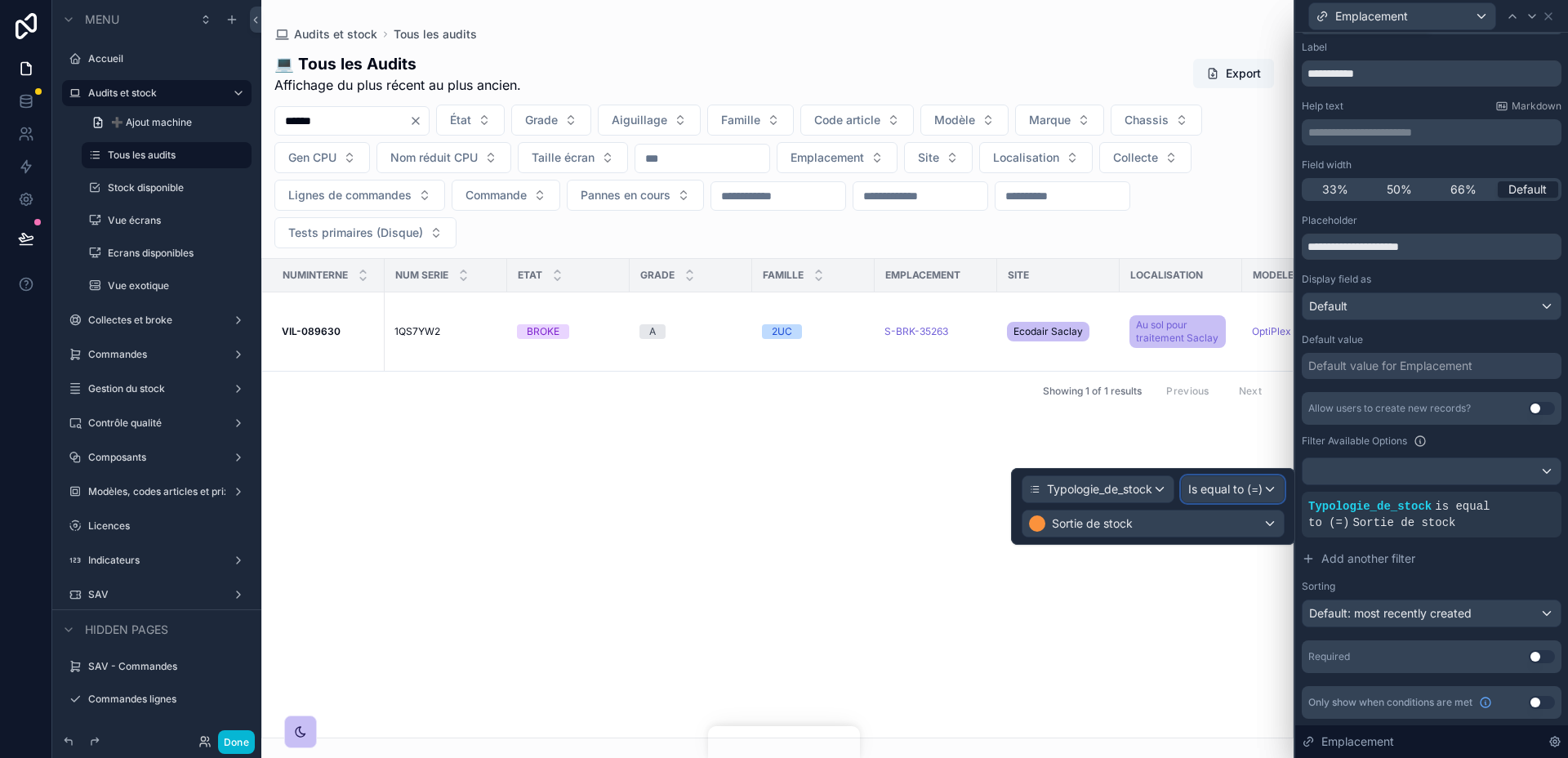
click at [1229, 488] on span "Is equal to (=)" at bounding box center [1225, 489] width 74 height 16
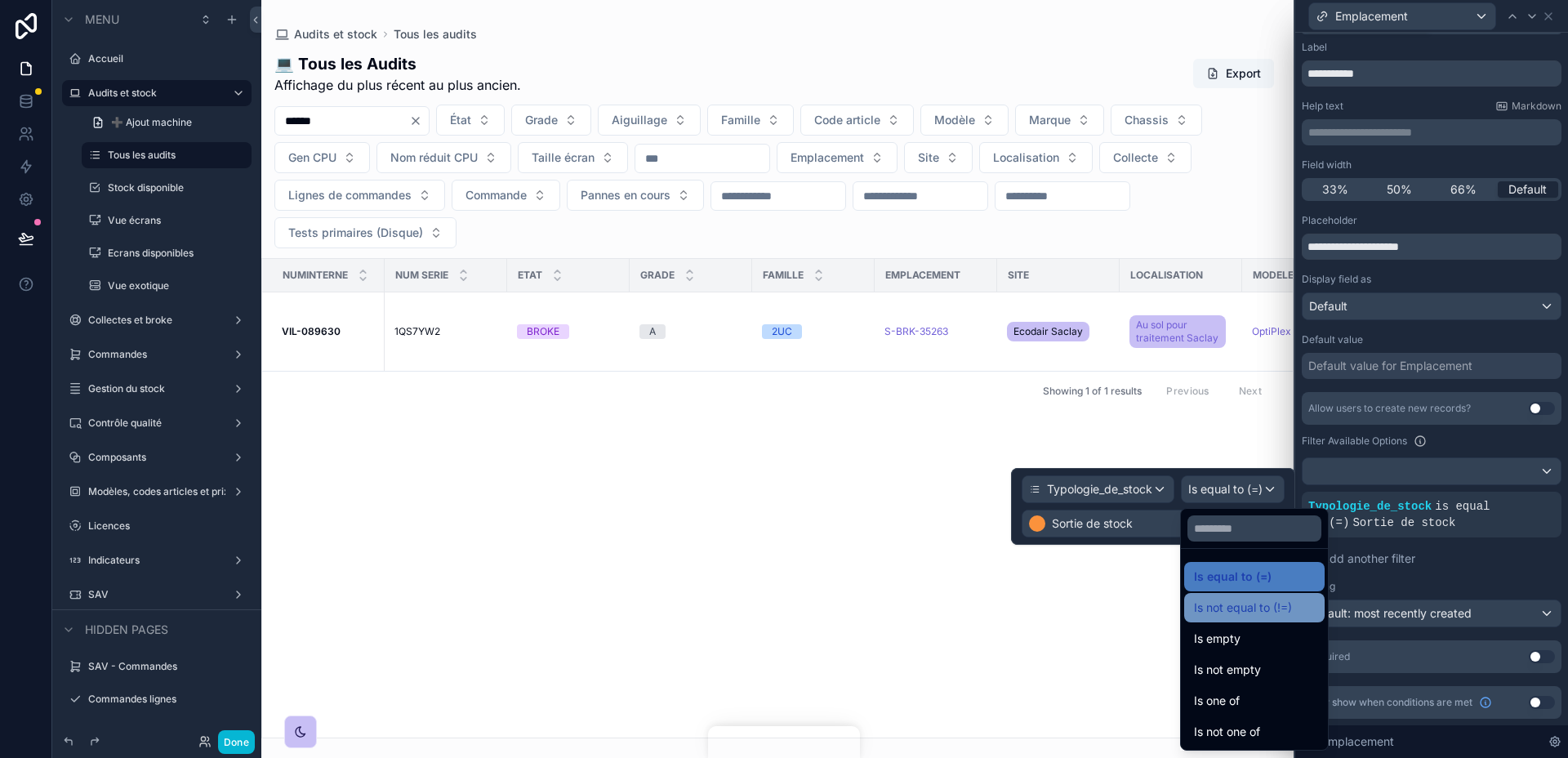
click at [1290, 611] on span "Is not equal to (!=)" at bounding box center [1243, 607] width 98 height 20
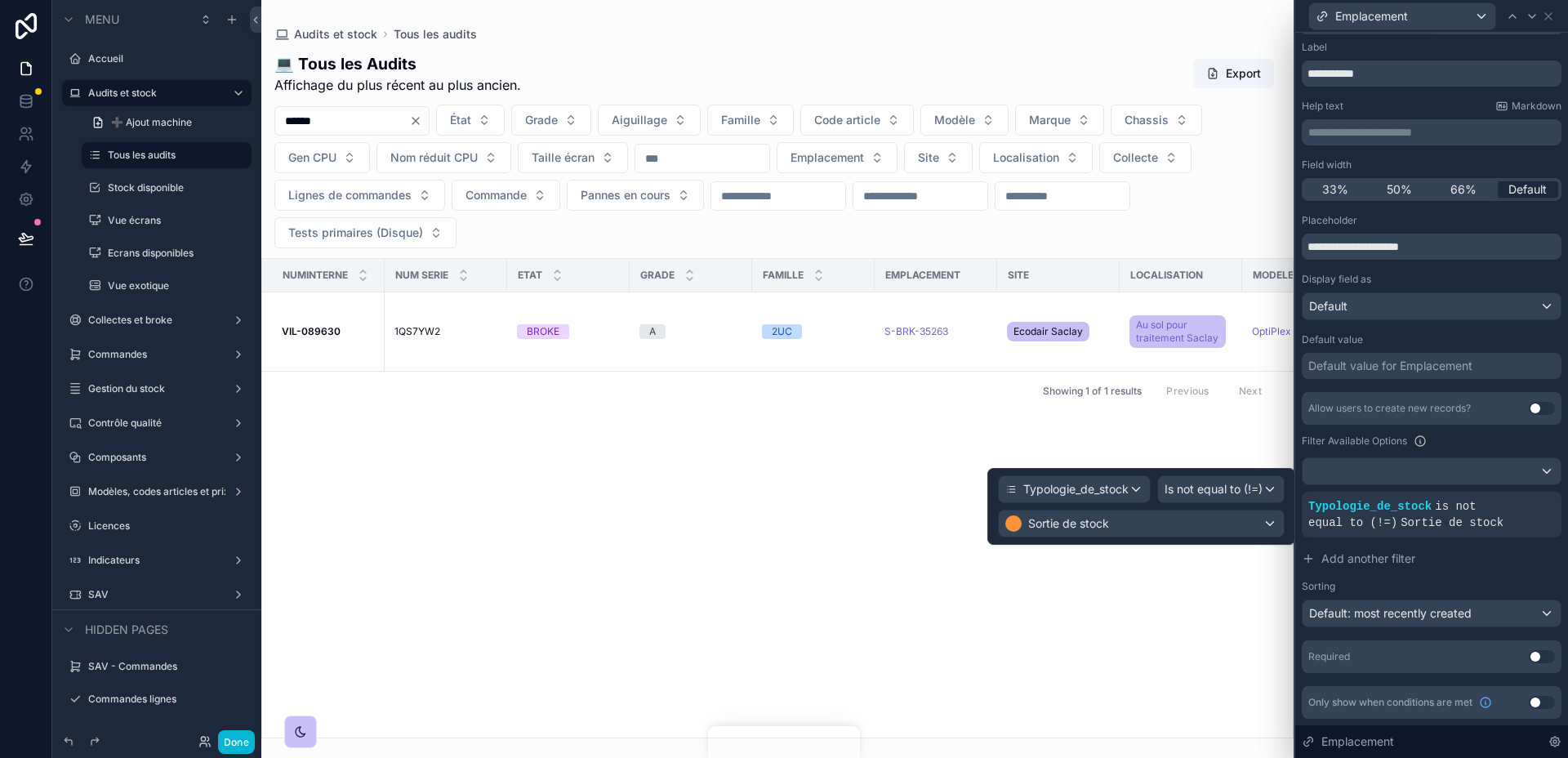
click at [1457, 576] on div "Allow users to create new records? Use setting Filter Available Options Typolog…" at bounding box center [1431, 509] width 260 height 235
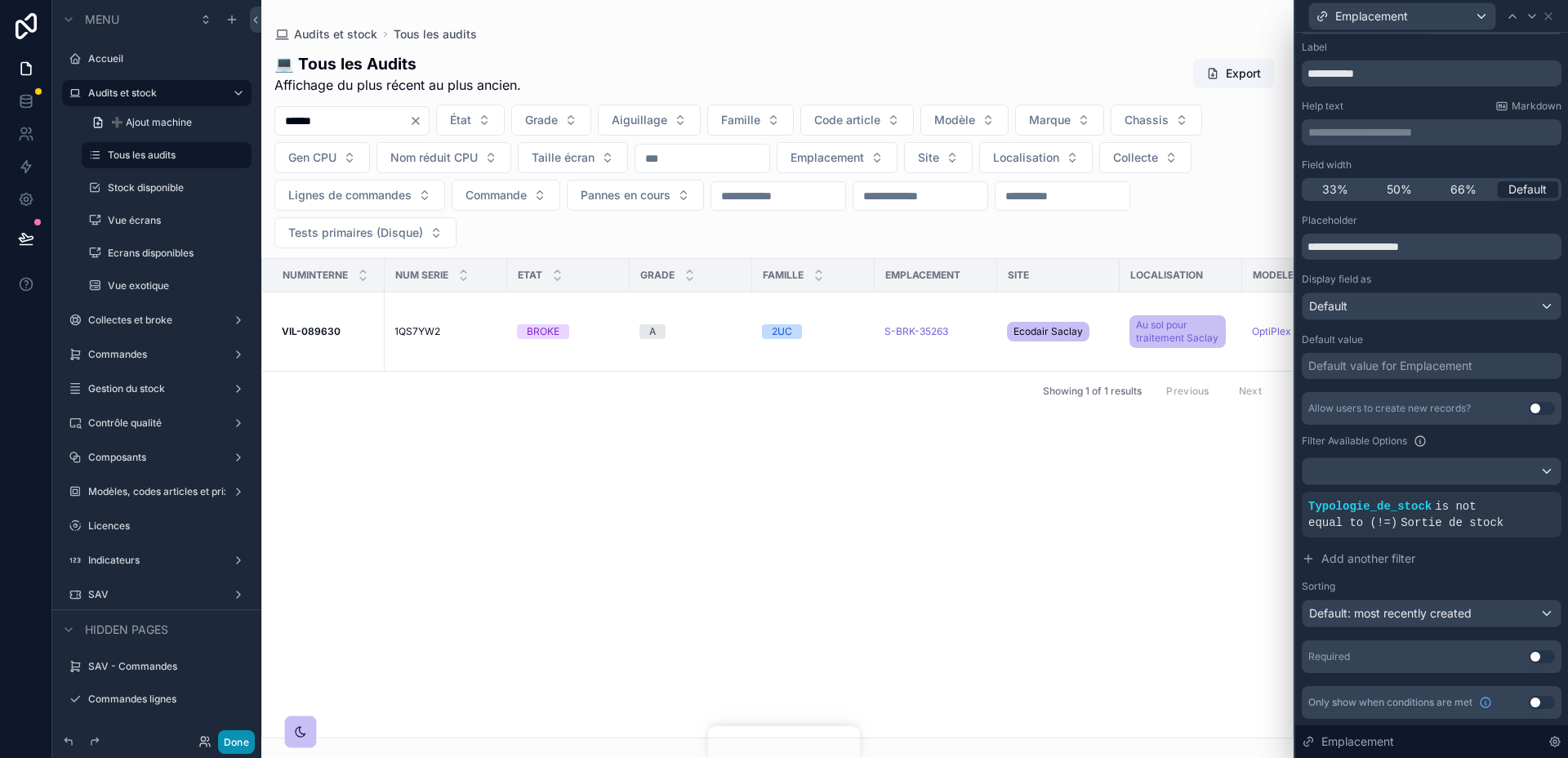
click at [236, 735] on button "Done" at bounding box center [235, 741] width 37 height 23
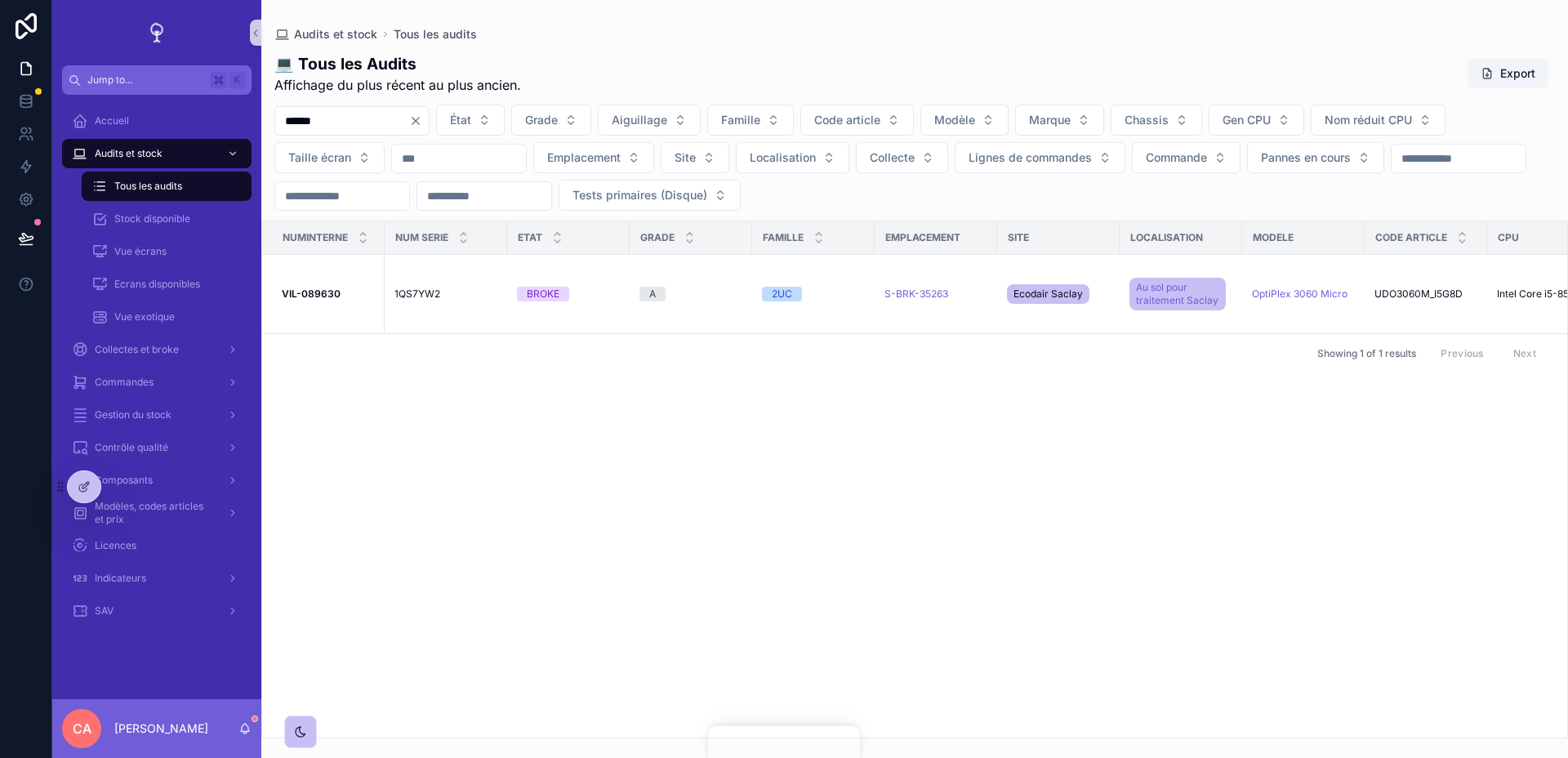
click at [396, 493] on div "Numinterne Num serie Etat Grade Famille Emplacement Site Localisation Modele Co…" at bounding box center [913, 479] width 1304 height 516
click at [394, 435] on div "Numinterne Num serie Etat Grade Famille Emplacement Site Localisation Modele Co…" at bounding box center [913, 479] width 1304 height 516
click at [398, 446] on div "Numinterne Num serie Etat Grade Famille Emplacement Site Localisation Modele Co…" at bounding box center [913, 479] width 1304 height 516
click at [400, 452] on div "Numinterne Num serie Etat Grade Famille Emplacement Site Localisation Modele Co…" at bounding box center [913, 479] width 1304 height 516
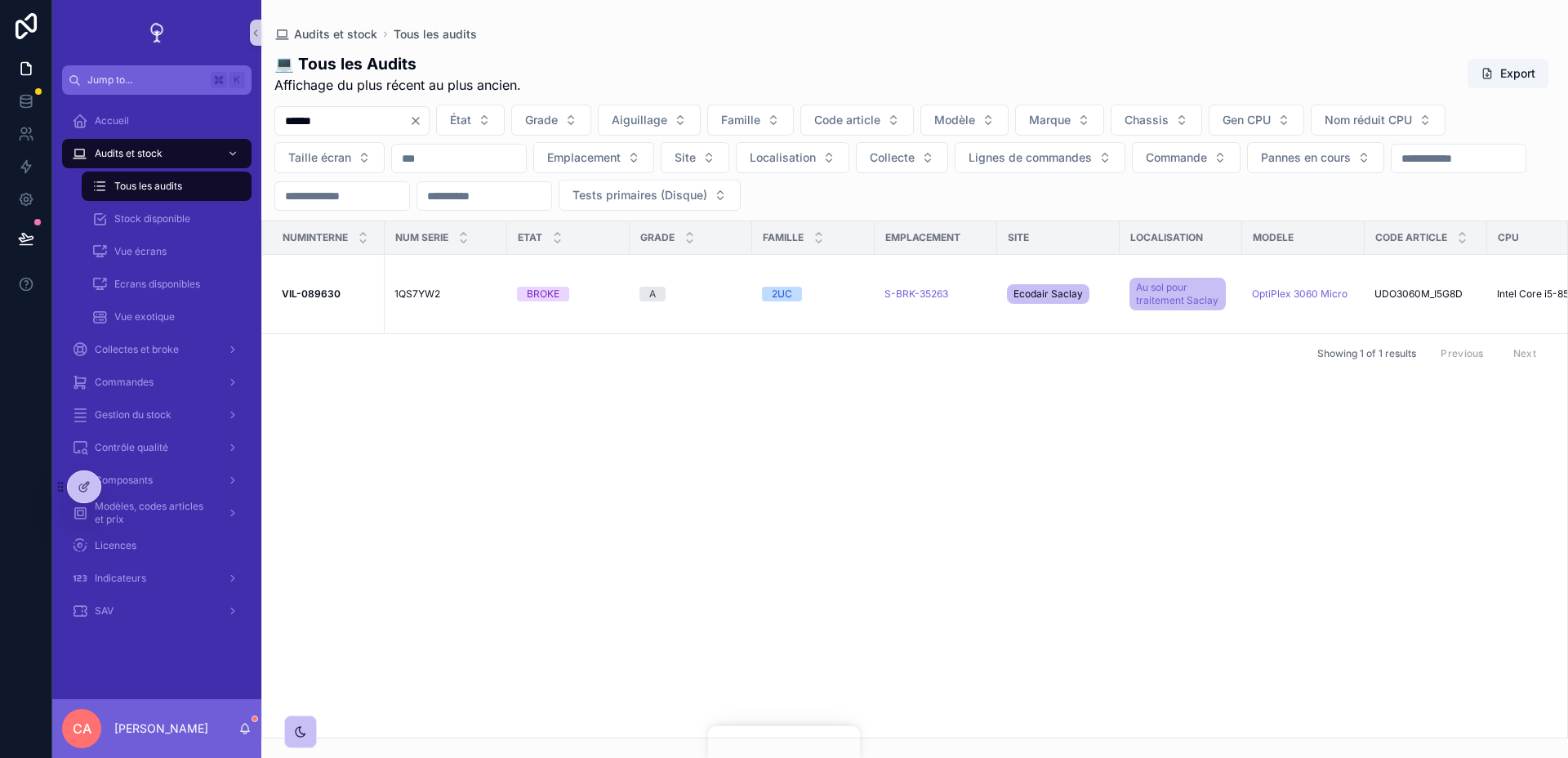
click at [400, 462] on div "Numinterne Num serie Etat Grade Famille Emplacement Site Localisation Modele Co…" at bounding box center [913, 479] width 1304 height 516
click at [400, 477] on div "Numinterne Num serie Etat Grade Famille Emplacement Site Localisation Modele Co…" at bounding box center [913, 479] width 1304 height 516
click at [407, 508] on div "Numinterne Num serie Etat Grade Famille Emplacement Site Localisation Modele Co…" at bounding box center [913, 479] width 1304 height 516
click at [852, 497] on div "Numinterne Num serie Etat Grade Famille Emplacement Site Localisation Modele Co…" at bounding box center [913, 479] width 1304 height 516
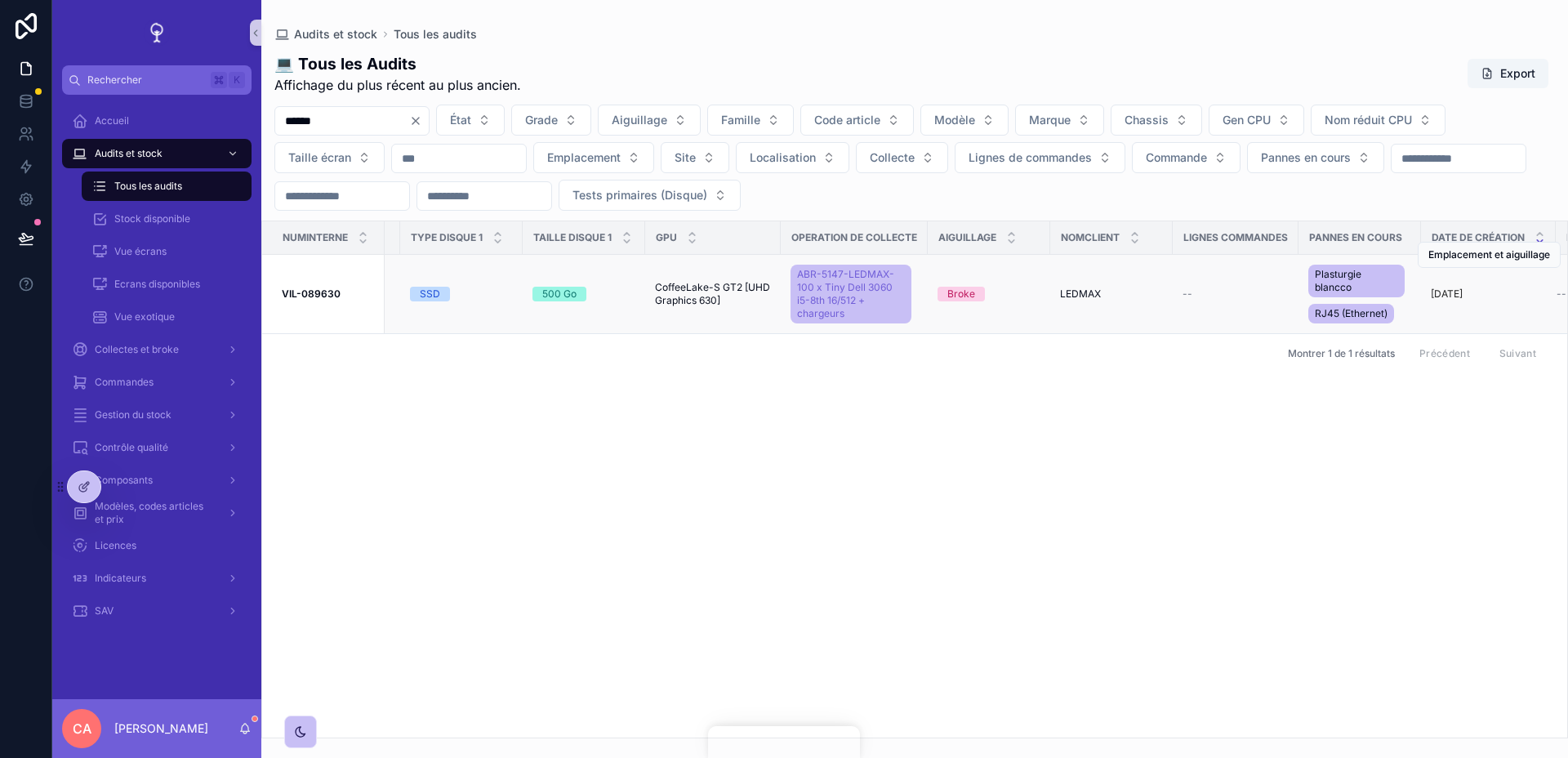
scroll to position [0, 1960]
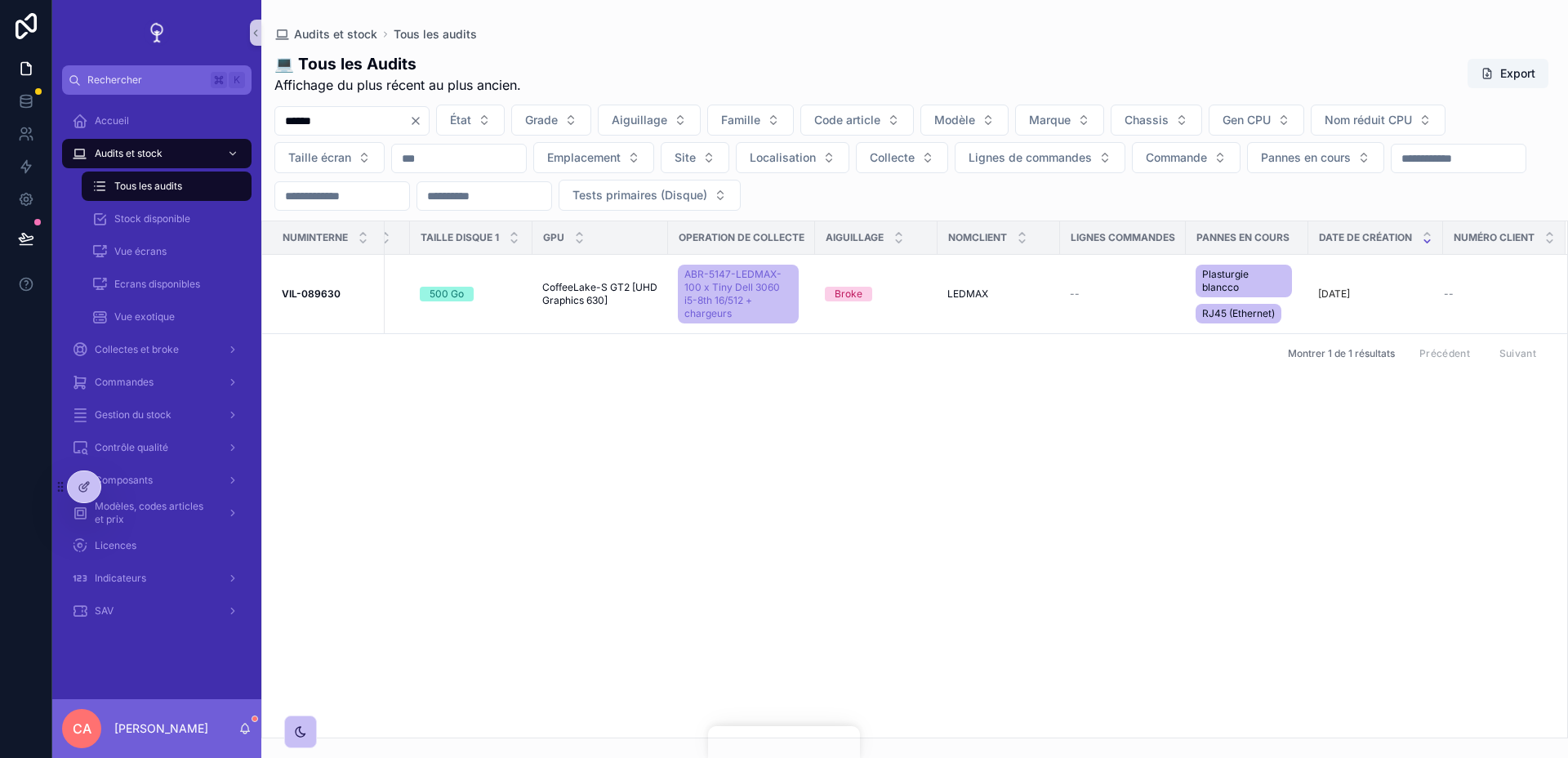
click at [975, 406] on div "Numinterne Num serie Etat Grade Famille Emplacement Site Localisation Modele Co…" at bounding box center [913, 479] width 1304 height 516
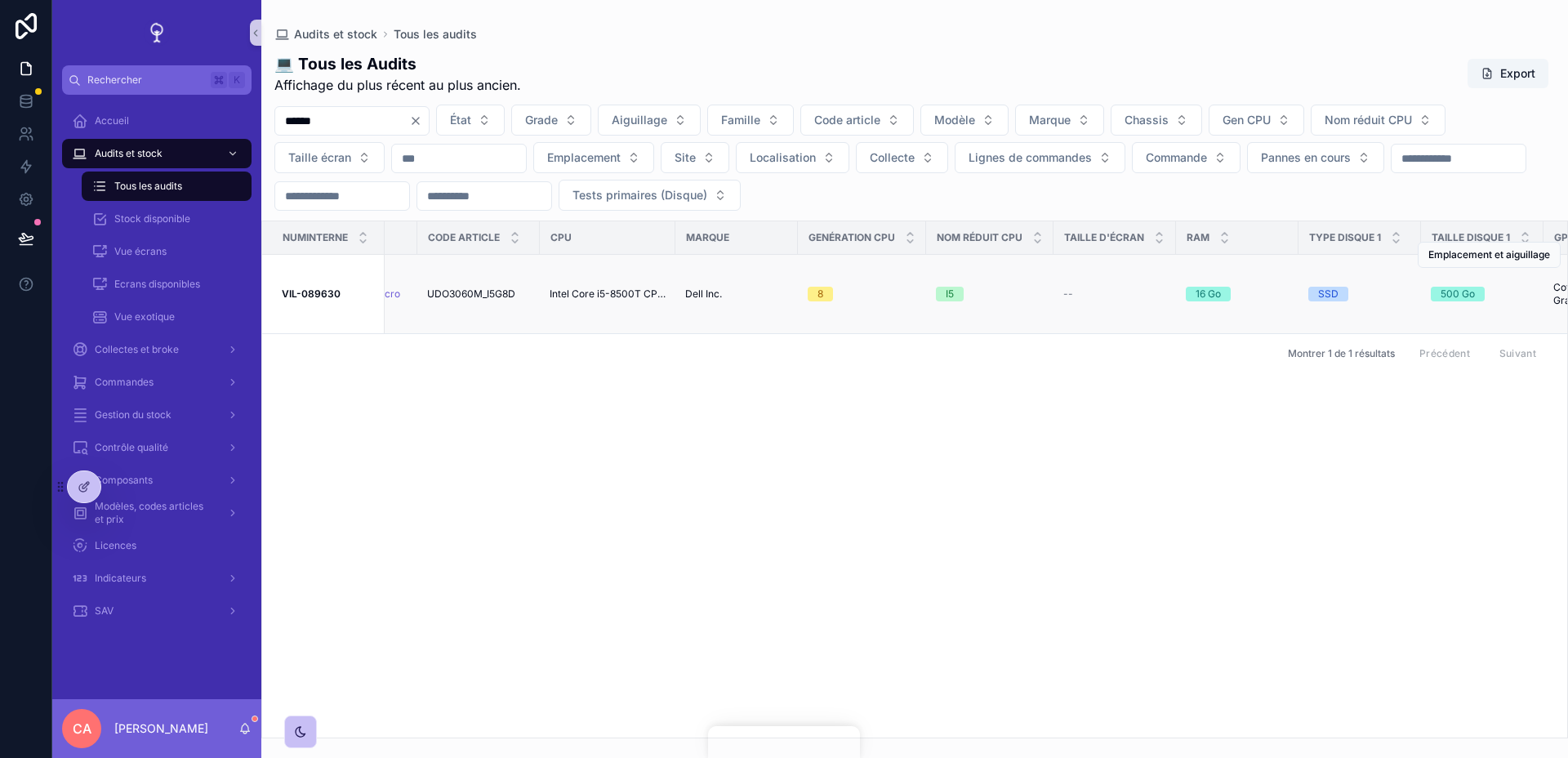
scroll to position [0, 181]
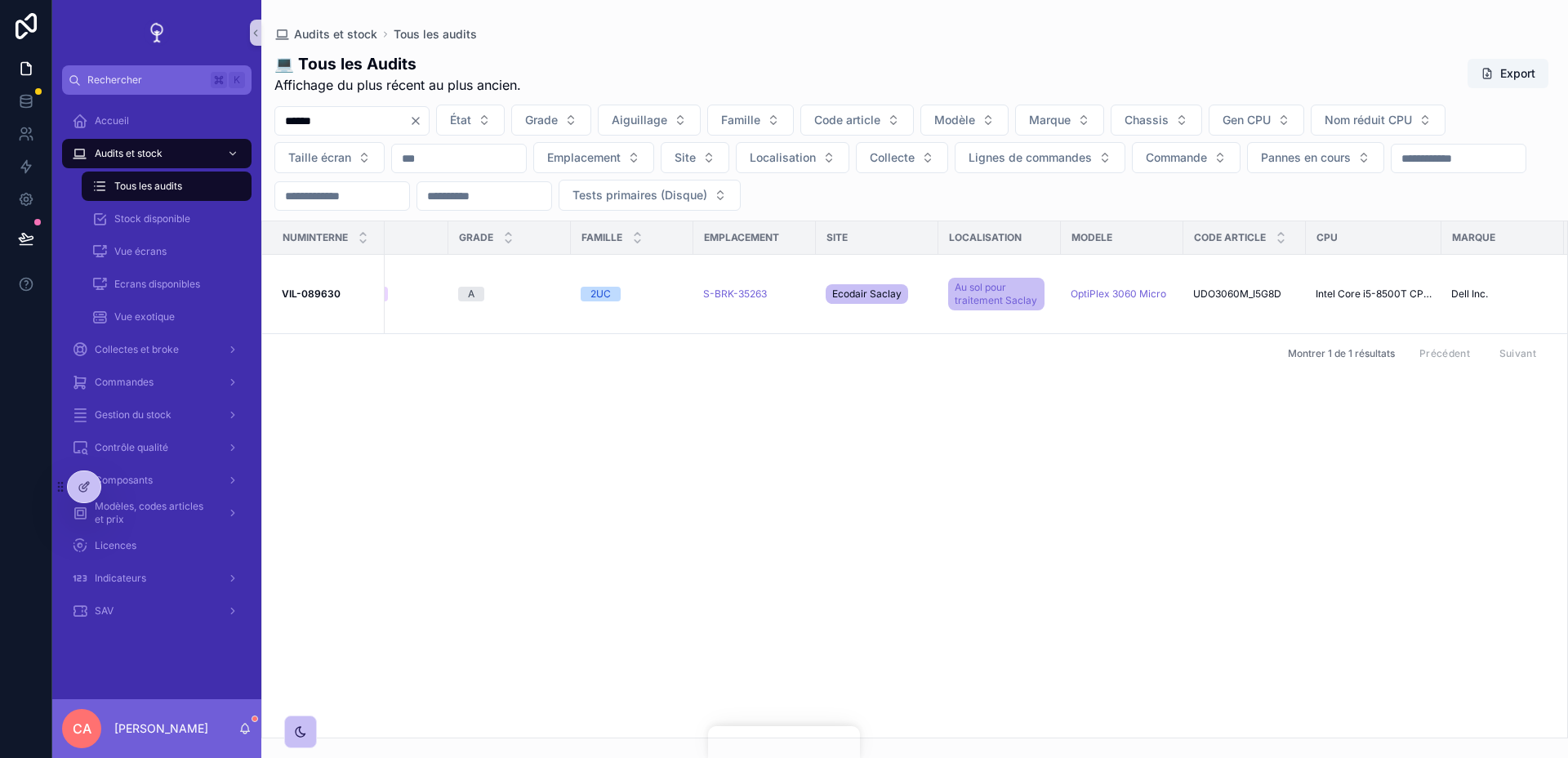
click at [697, 465] on div "Numinterne Num serie Etat Grade Famille Emplacement Site Localisation Modele Co…" at bounding box center [913, 479] width 1304 height 516
